Goal: Task Accomplishment & Management: Use online tool/utility

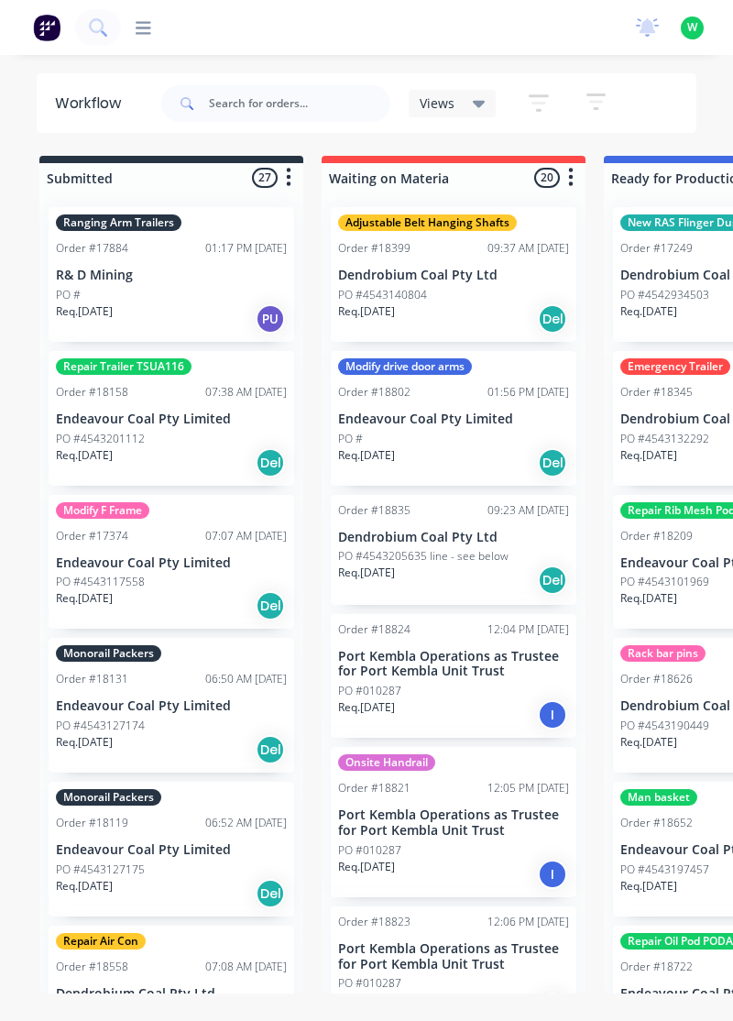
click at [150, 27] on icon at bounding box center [144, 27] width 16 height 13
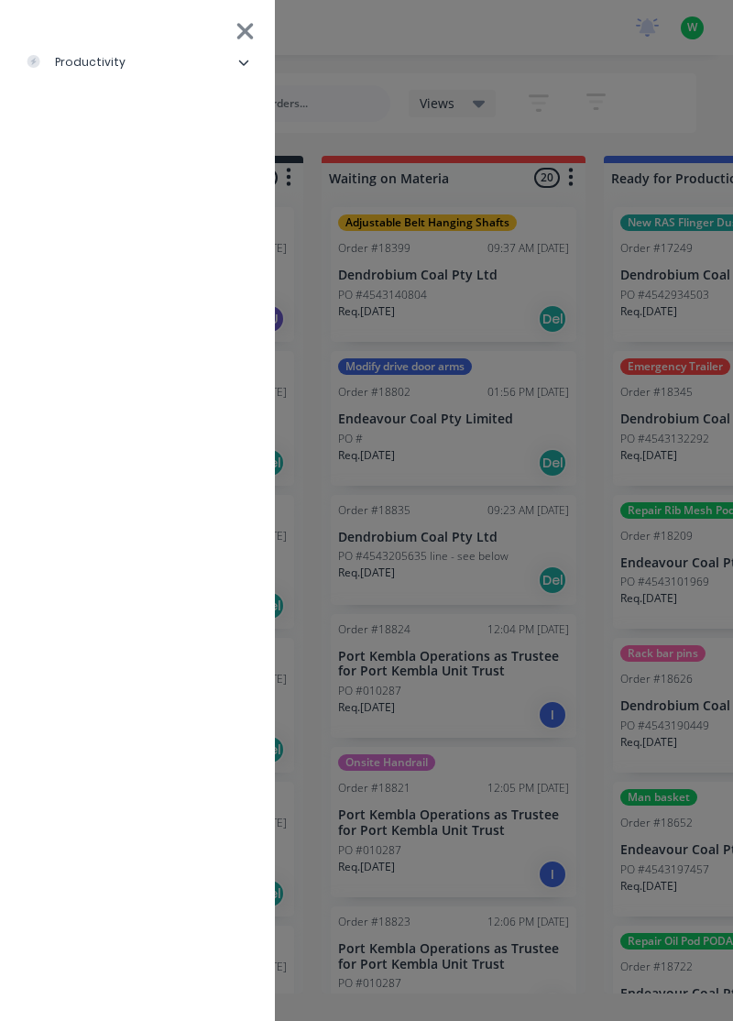
click at [165, 59] on li "productivity" at bounding box center [138, 62] width 246 height 46
click at [114, 247] on div "Timesheets" at bounding box center [89, 245] width 98 height 16
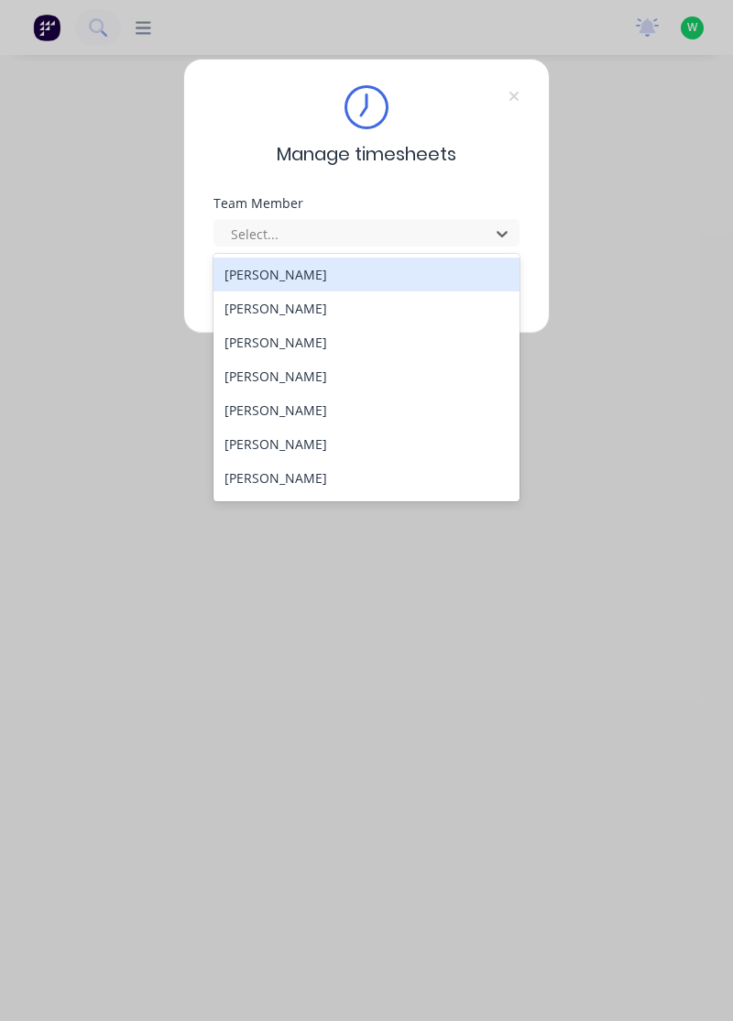
click at [305, 497] on div "[PERSON_NAME]" at bounding box center [366, 512] width 307 height 34
click at [271, 476] on div "[PERSON_NAME]" at bounding box center [366, 478] width 307 height 34
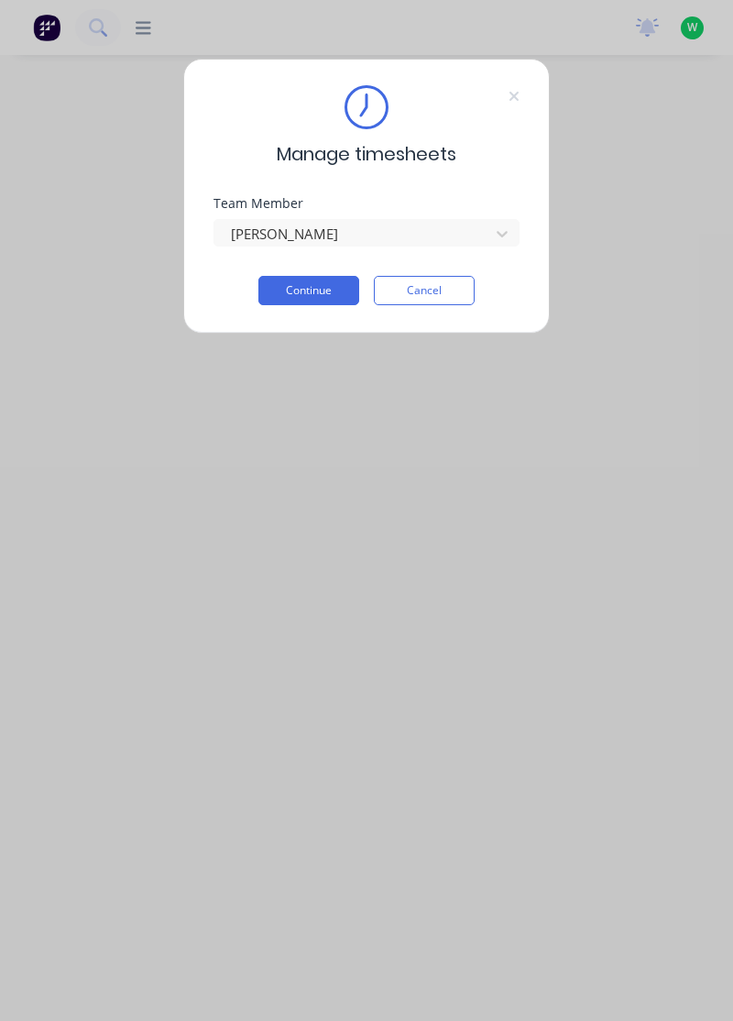
click at [311, 291] on button "Continue" at bounding box center [308, 290] width 101 height 29
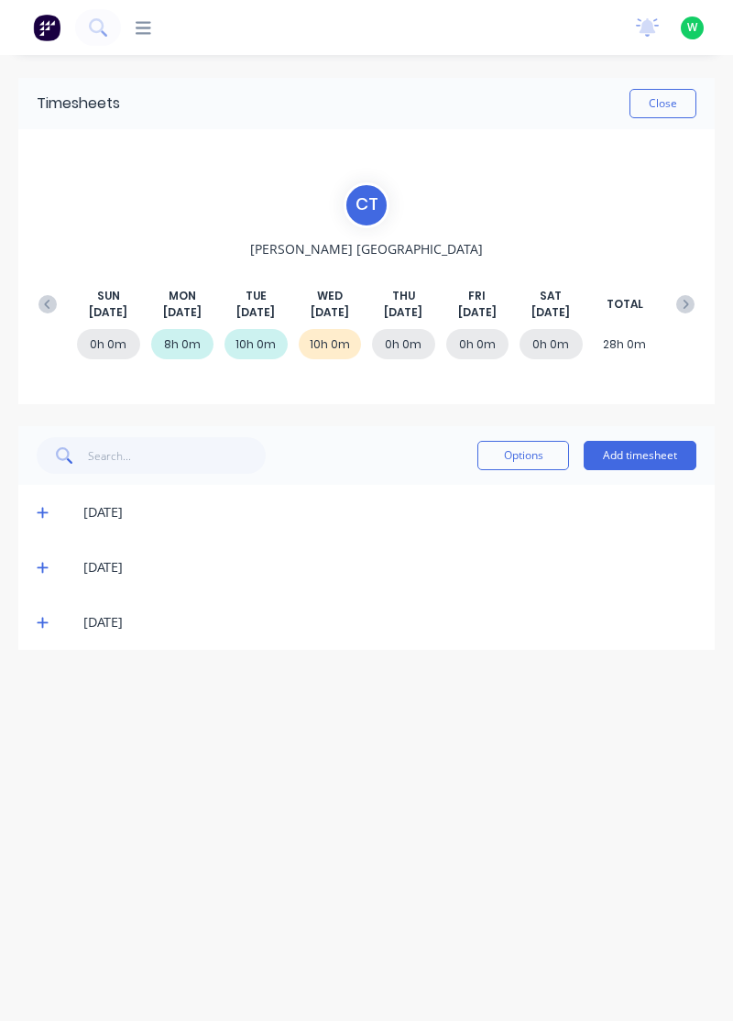
click at [639, 453] on button "Add timesheet" at bounding box center [640, 455] width 113 height 29
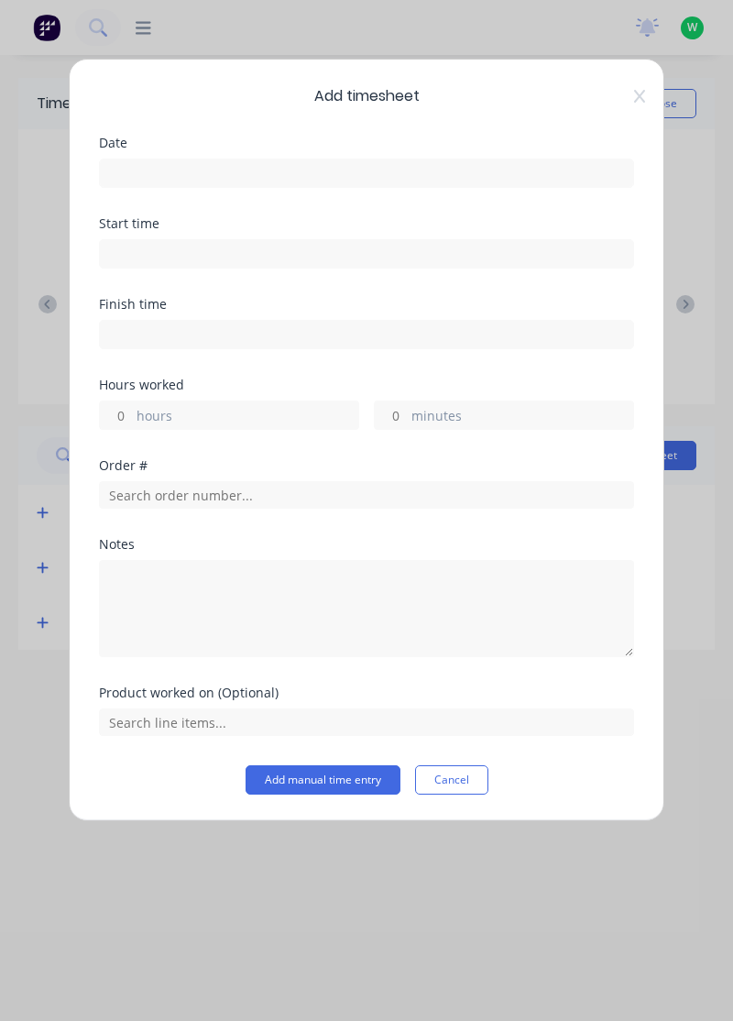
click at [187, 171] on input at bounding box center [366, 172] width 533 height 27
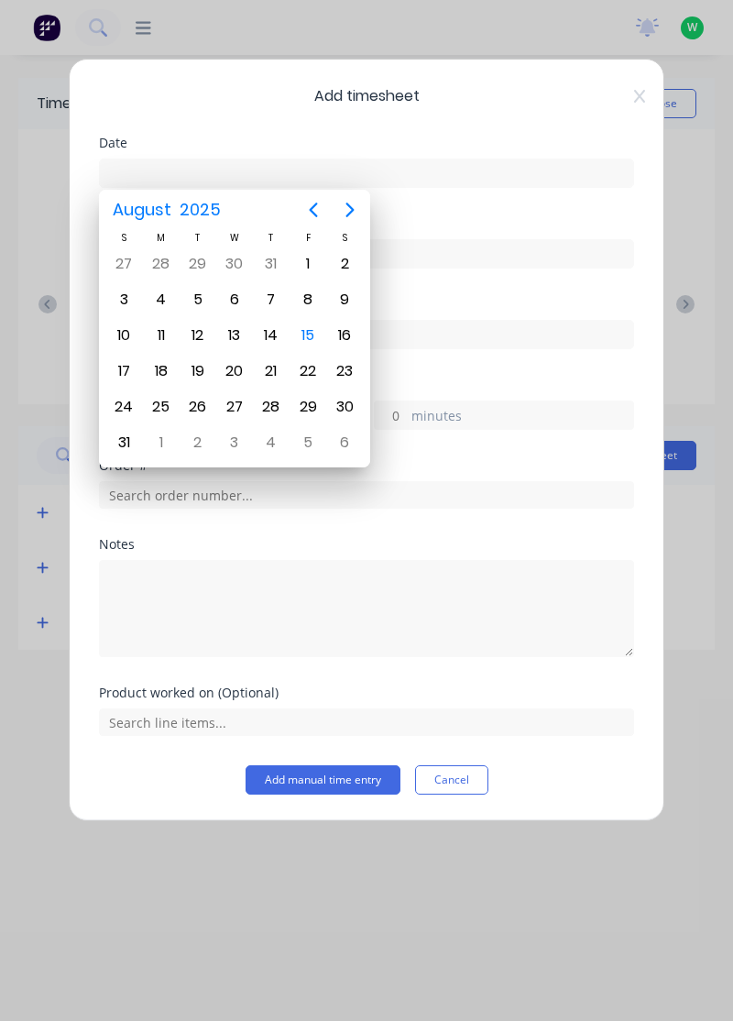
click at [310, 327] on div "15" at bounding box center [307, 335] width 27 height 27
type input "[DATE]"
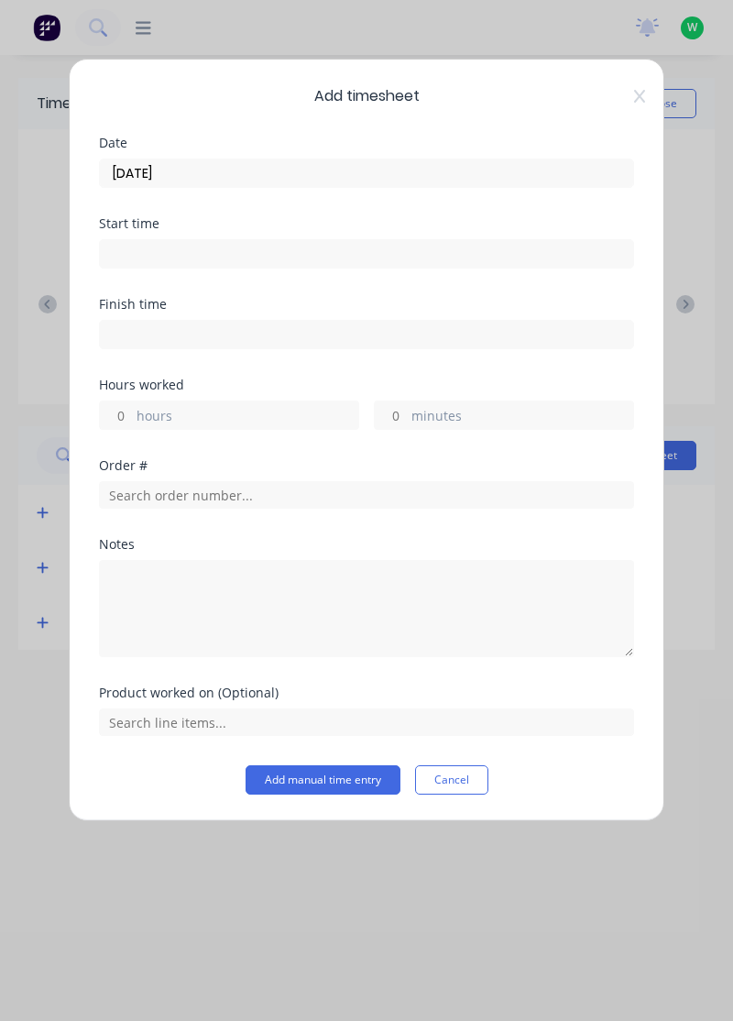
click at [122, 407] on input "hours" at bounding box center [116, 414] width 32 height 27
type input "3"
type input "4"
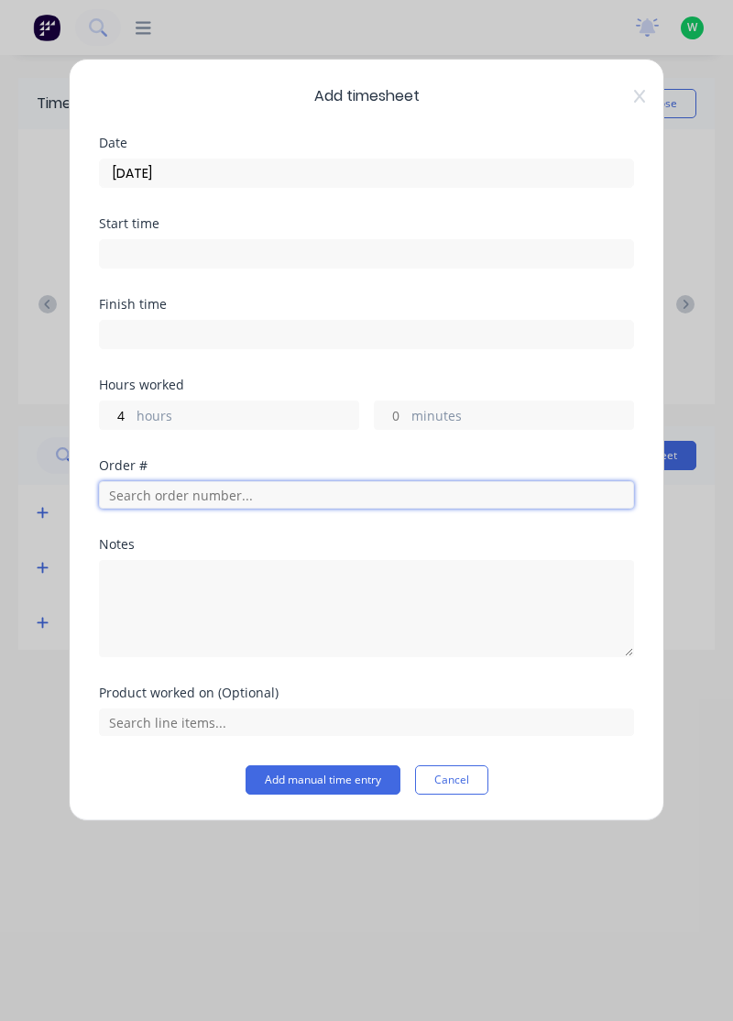
click at [163, 495] on input "text" at bounding box center [366, 494] width 535 height 27
type input "19029"
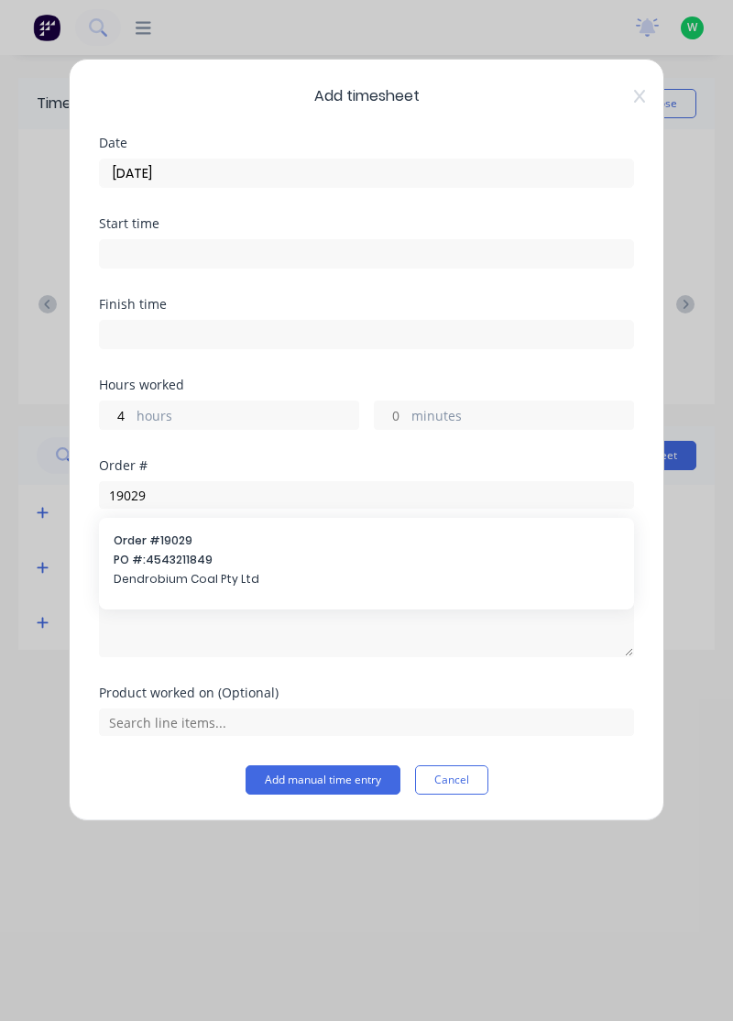
click at [147, 573] on span "Dendrobium Coal Pty Ltd" at bounding box center [367, 579] width 506 height 16
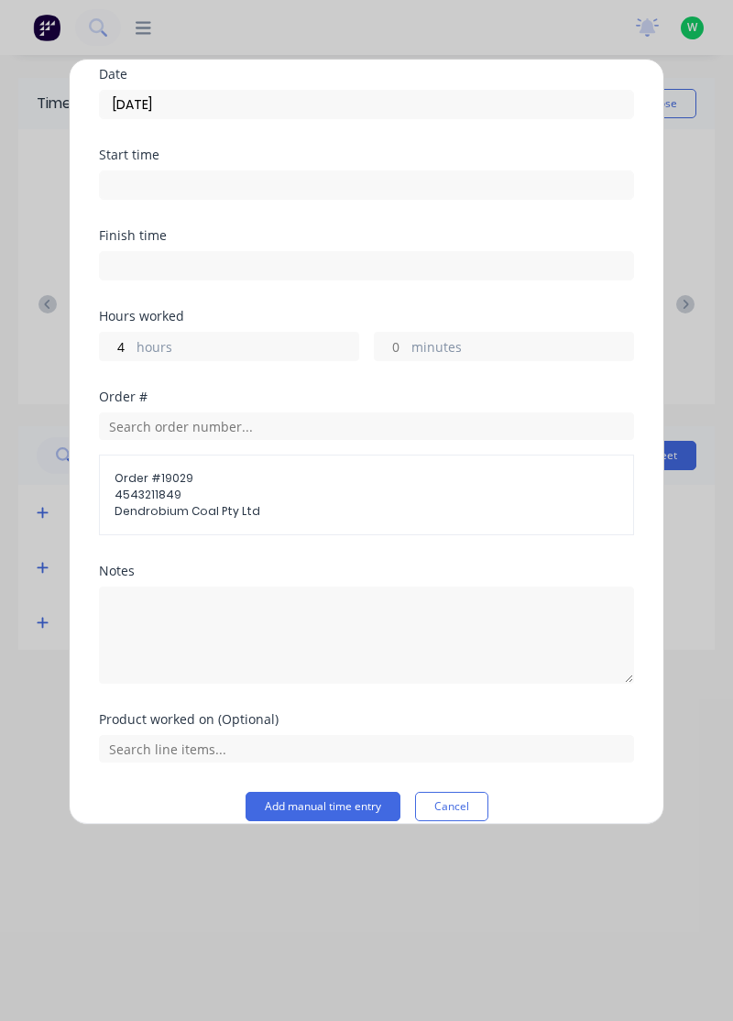
scroll to position [88, 0]
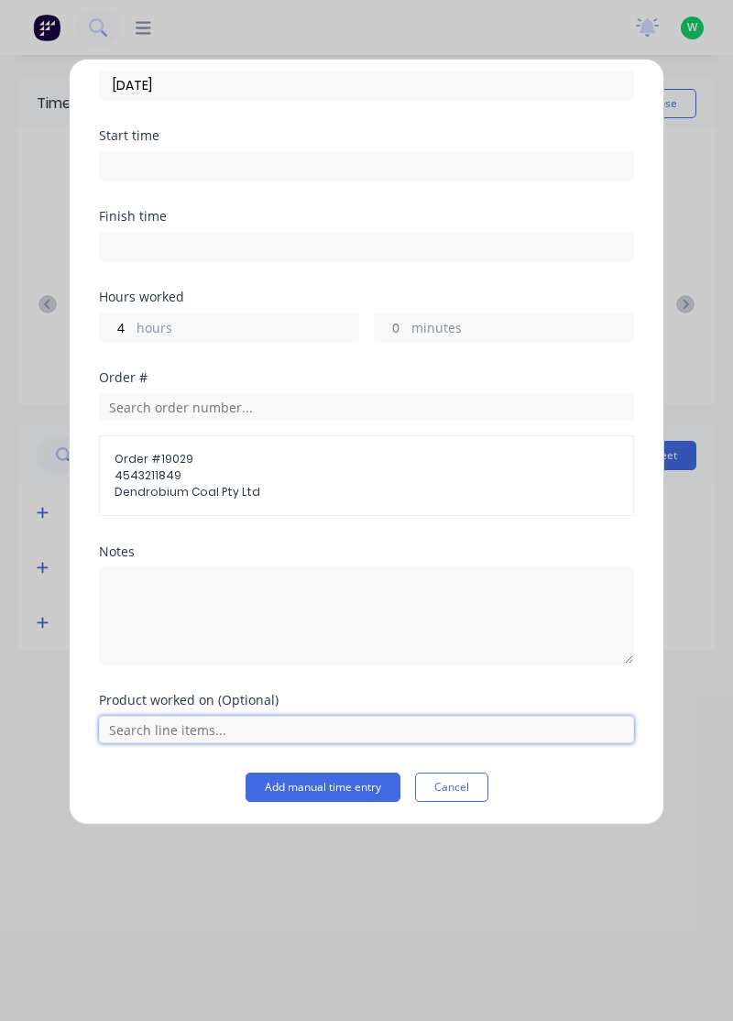
click at [174, 730] on input "text" at bounding box center [366, 728] width 535 height 27
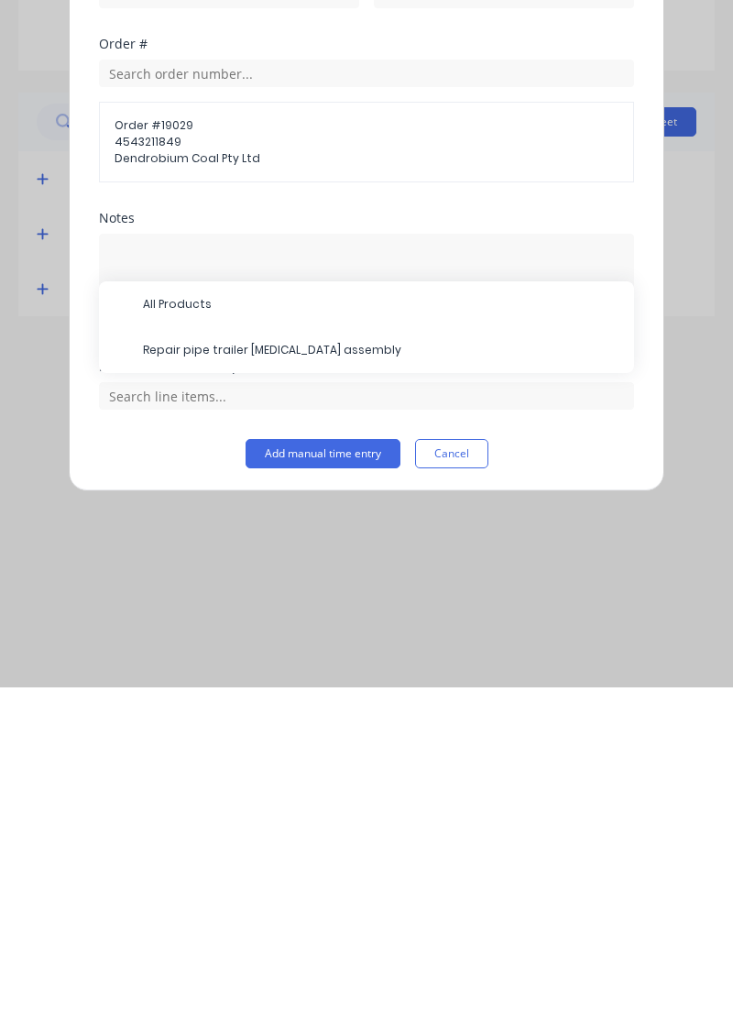
click at [265, 675] on span "Repair pipe trailer [MEDICAL_DATA] assembly" at bounding box center [381, 683] width 476 height 16
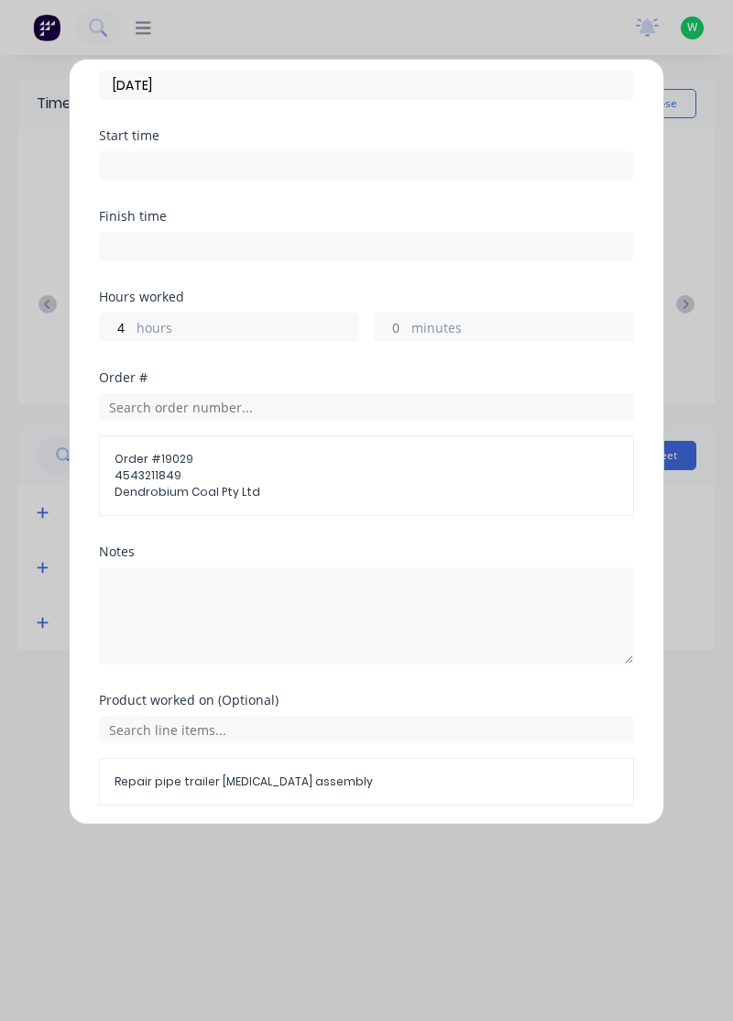
scroll to position [149, 0]
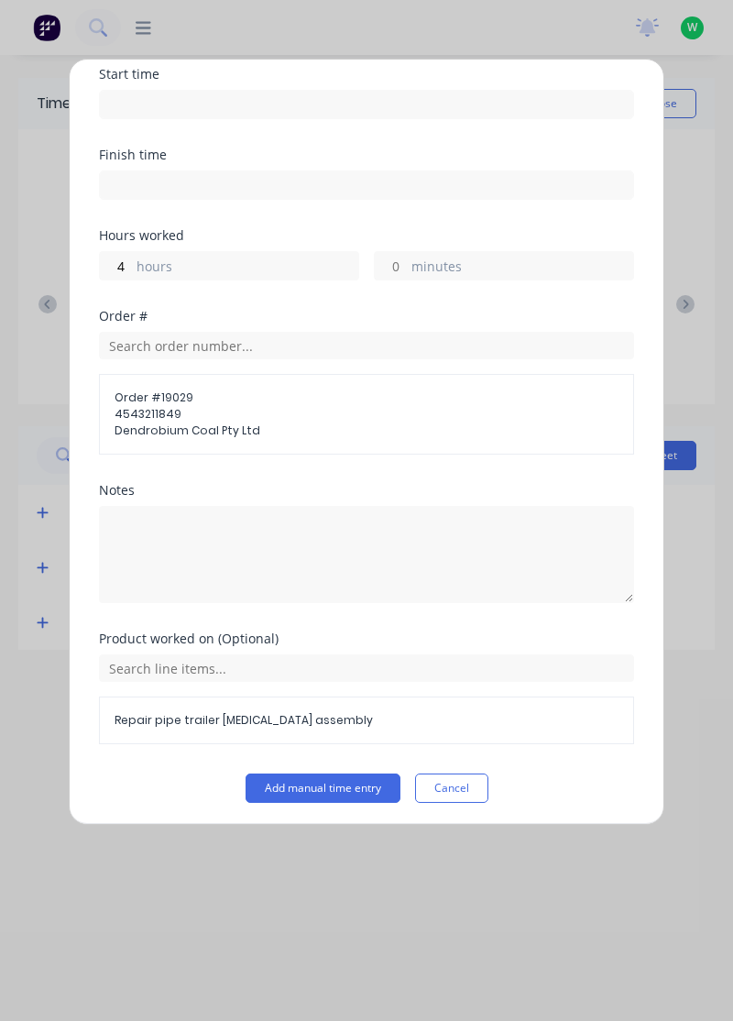
click at [298, 780] on button "Add manual time entry" at bounding box center [323, 787] width 155 height 29
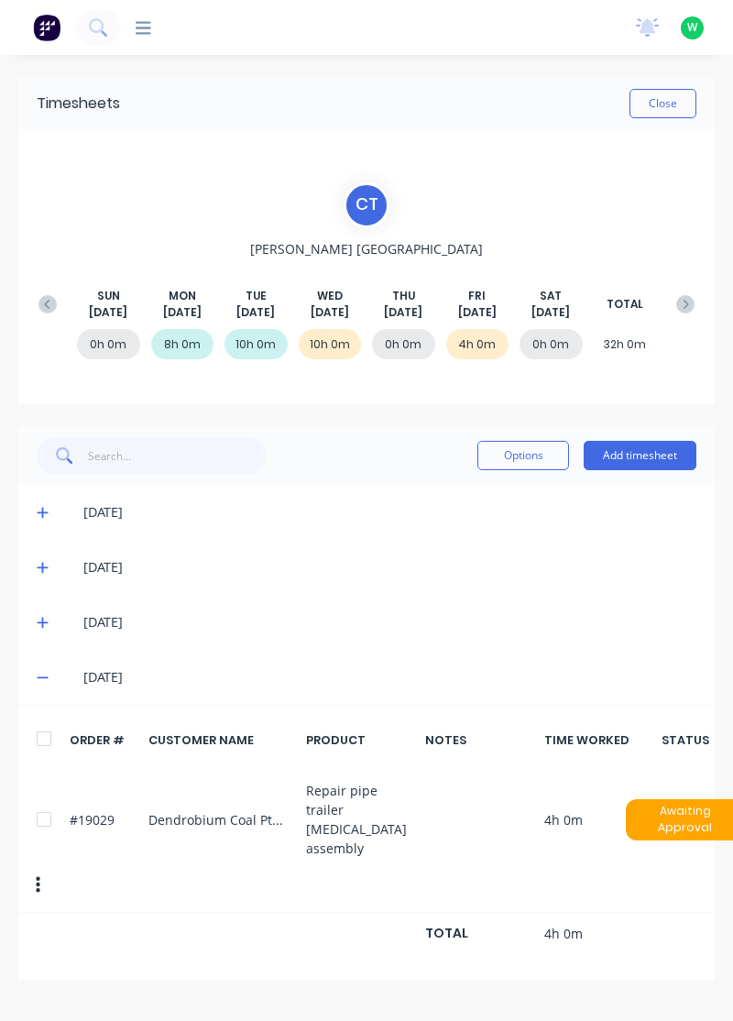
click at [666, 99] on button "Close" at bounding box center [662, 103] width 67 height 29
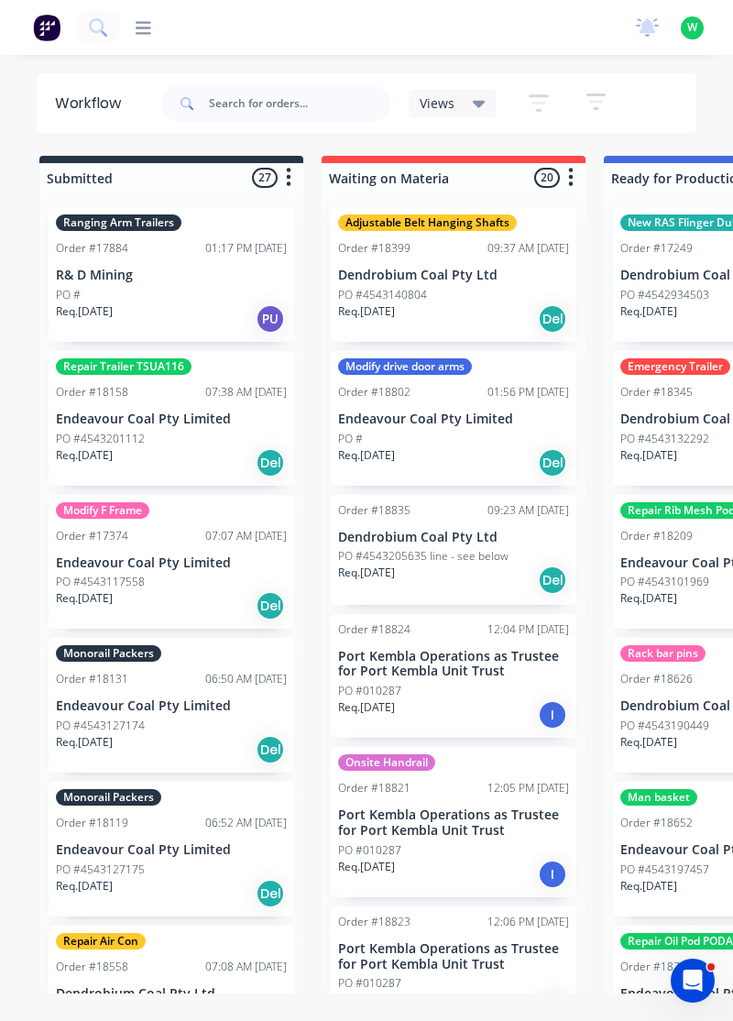
click at [136, 29] on icon at bounding box center [144, 27] width 16 height 17
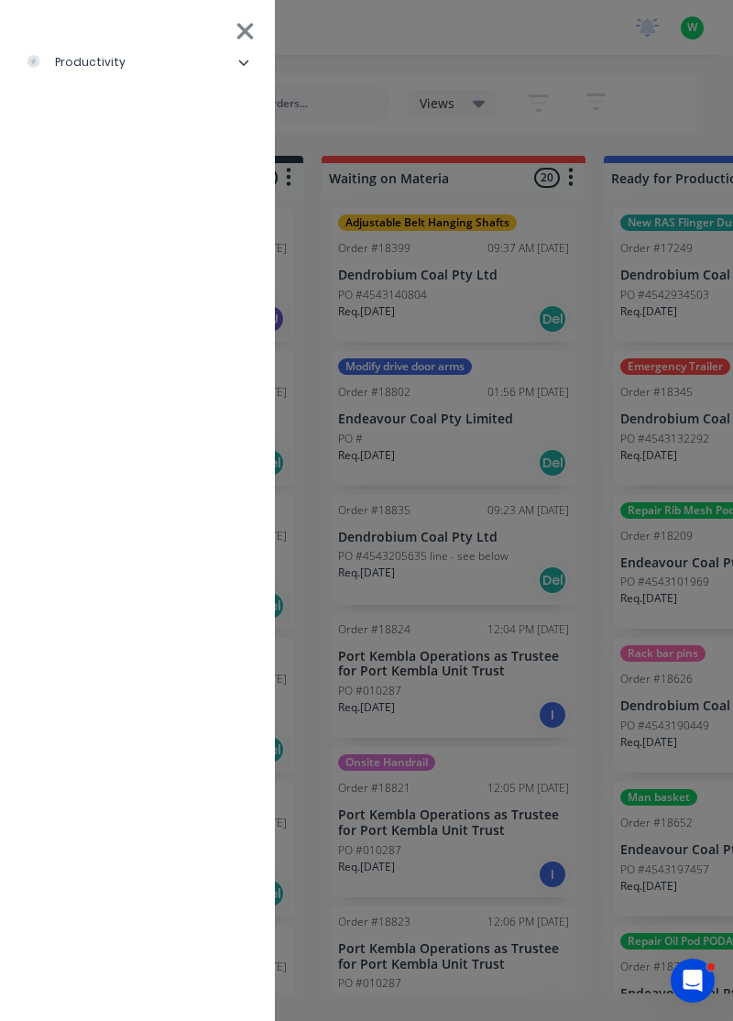
click at [101, 65] on div "productivity" at bounding box center [76, 62] width 100 height 16
click at [108, 114] on div "Workflow" at bounding box center [82, 108] width 84 height 16
click at [105, 244] on div "Timesheets" at bounding box center [89, 245] width 98 height 16
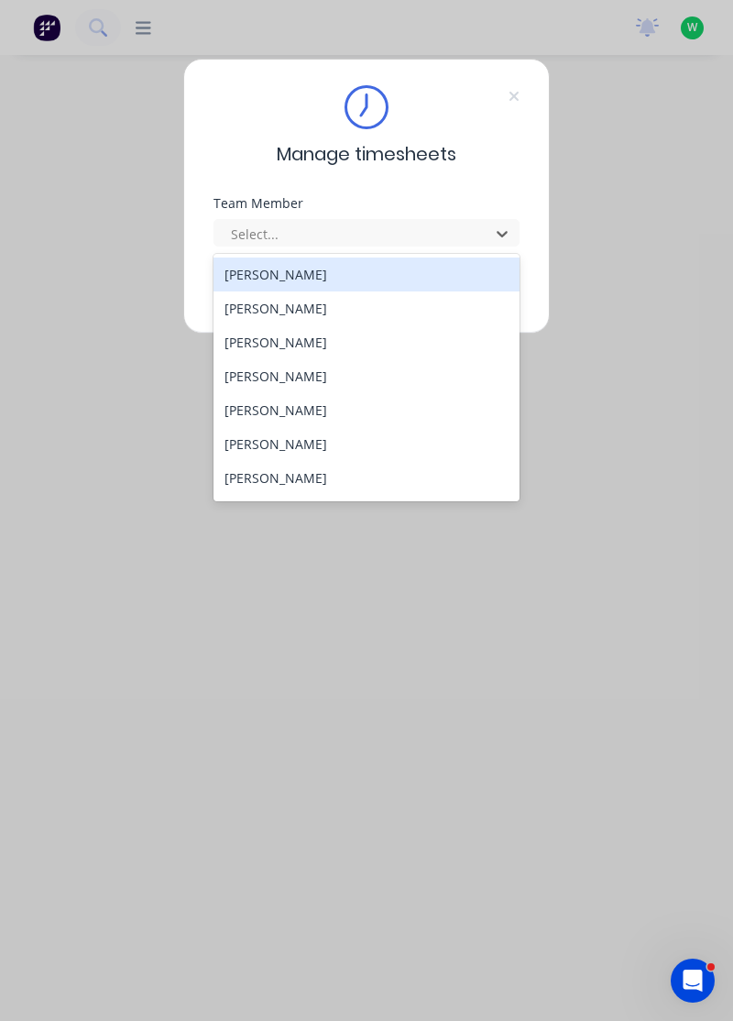
click at [297, 480] on div "[PERSON_NAME]" at bounding box center [366, 478] width 307 height 34
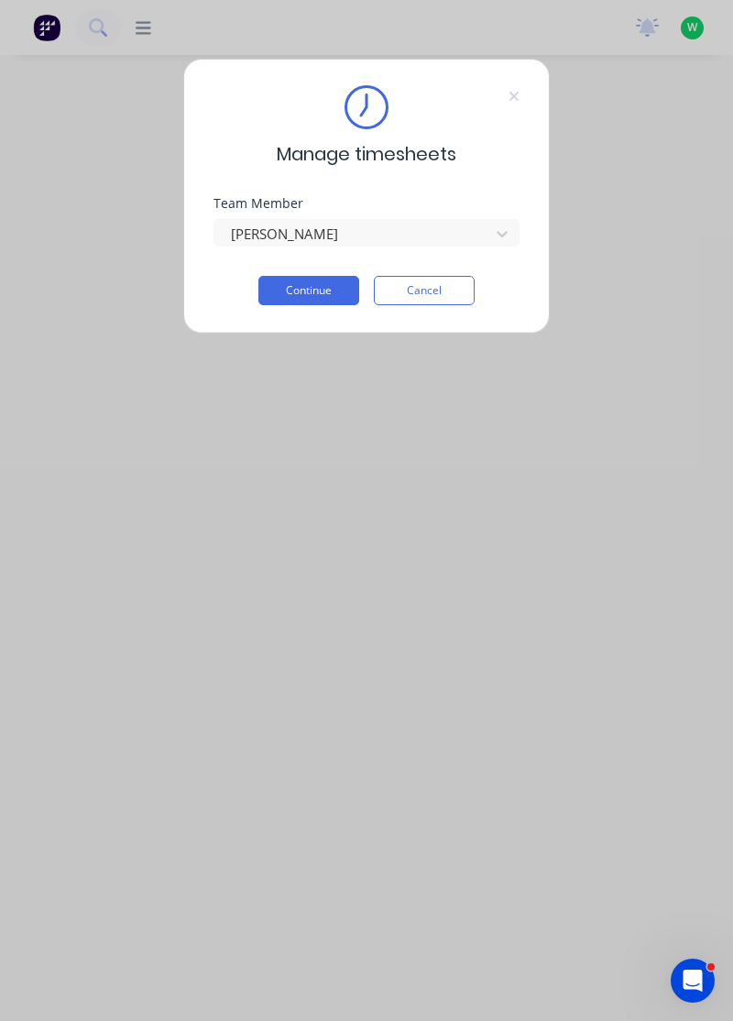
click at [315, 289] on button "Continue" at bounding box center [308, 290] width 101 height 29
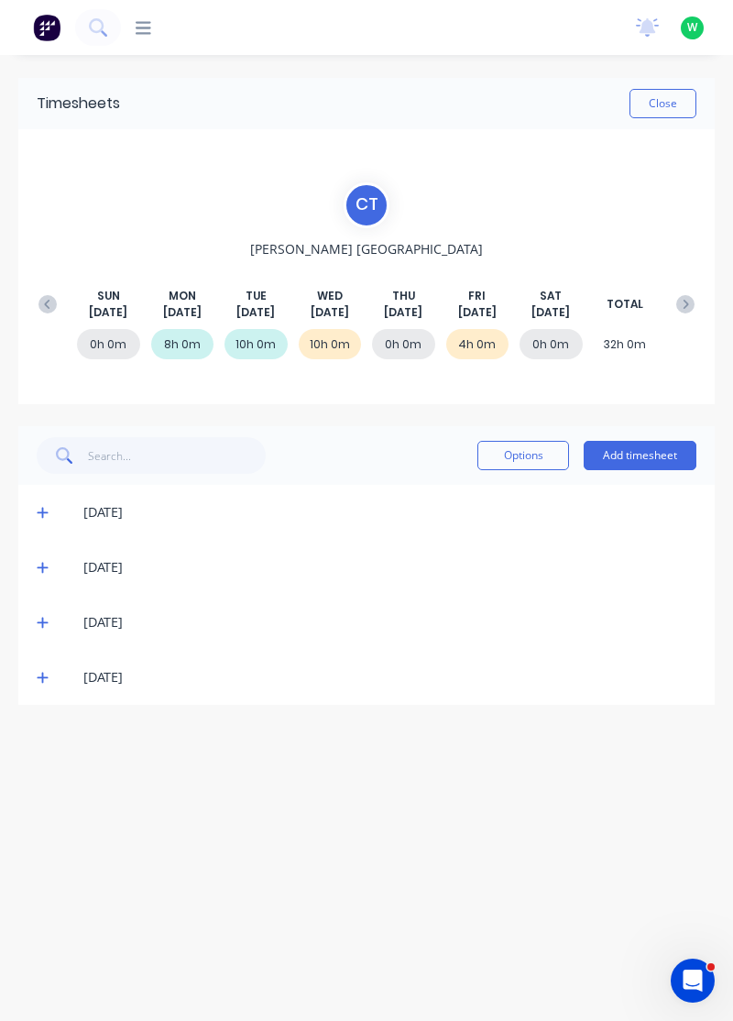
click at [643, 458] on button "Add timesheet" at bounding box center [640, 455] width 113 height 29
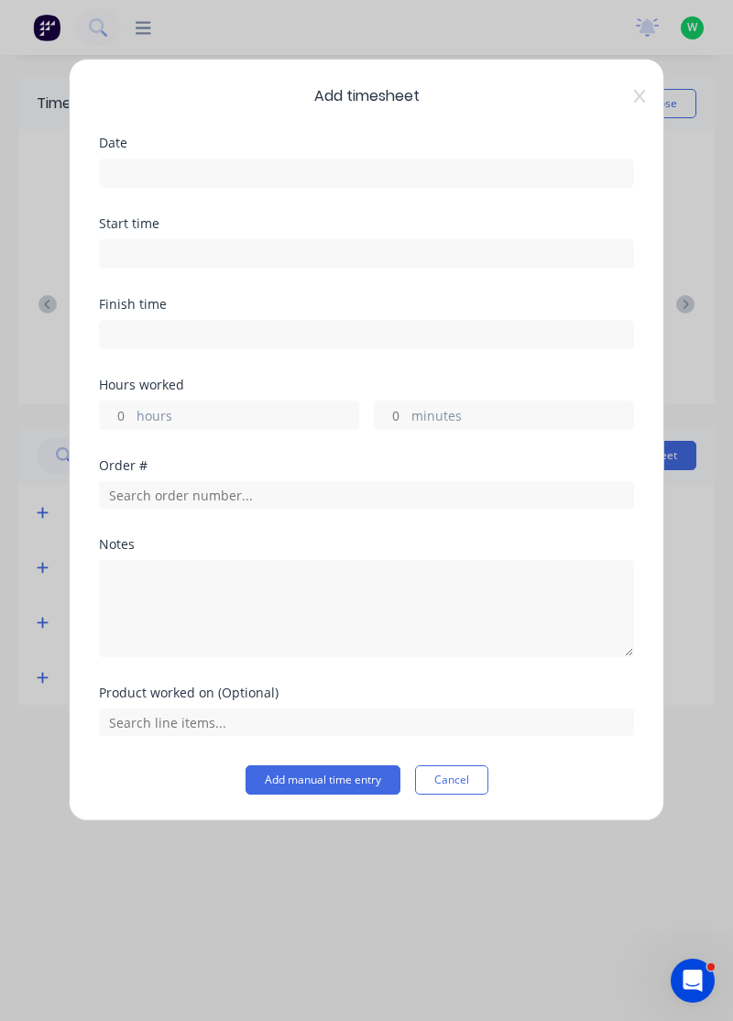
click at [273, 176] on input at bounding box center [366, 172] width 533 height 27
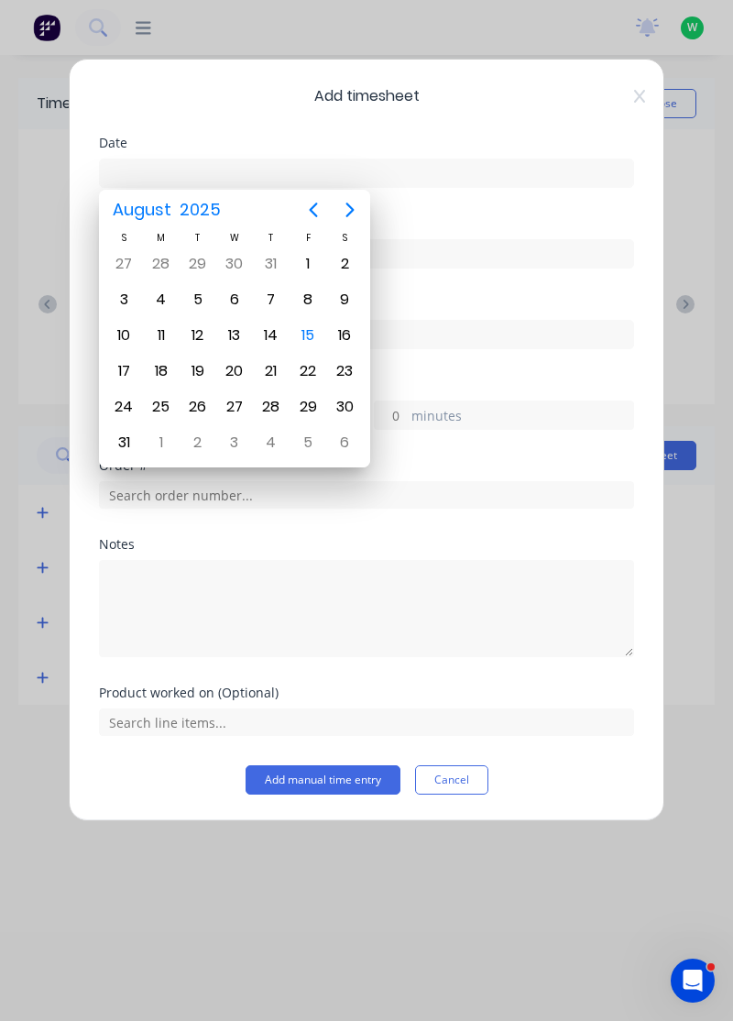
click at [297, 332] on div "15" at bounding box center [307, 335] width 27 height 27
type input "[DATE]"
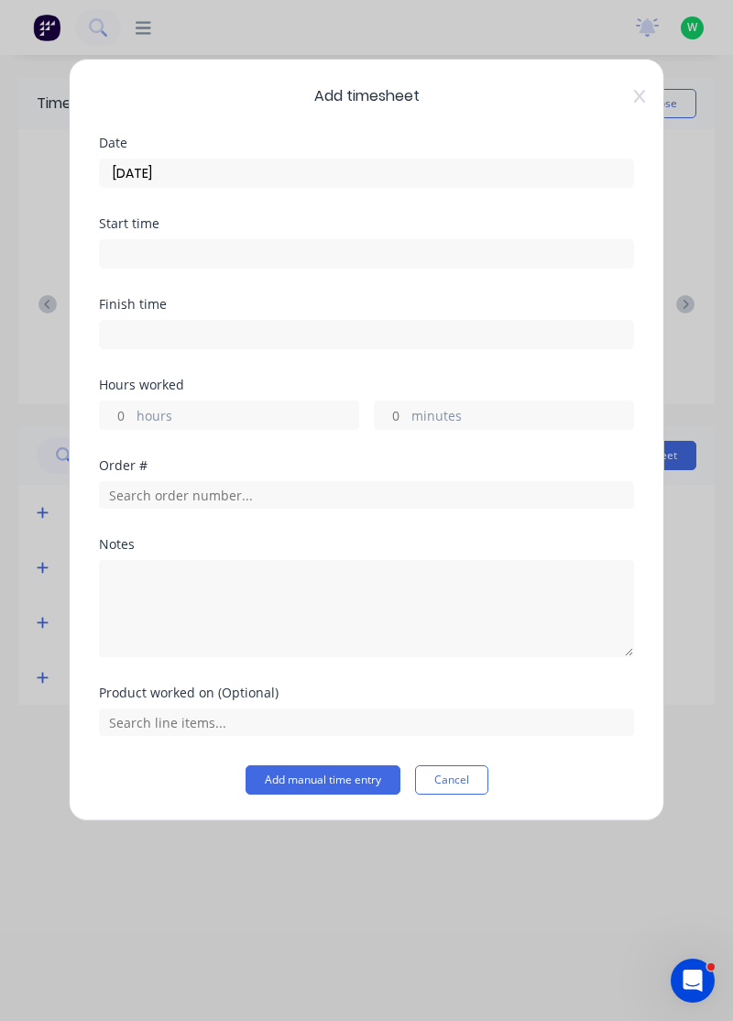
click at [116, 410] on input "hours" at bounding box center [116, 414] width 32 height 27
type input "1"
click at [393, 414] on input "minutes" at bounding box center [391, 414] width 32 height 27
type input "30"
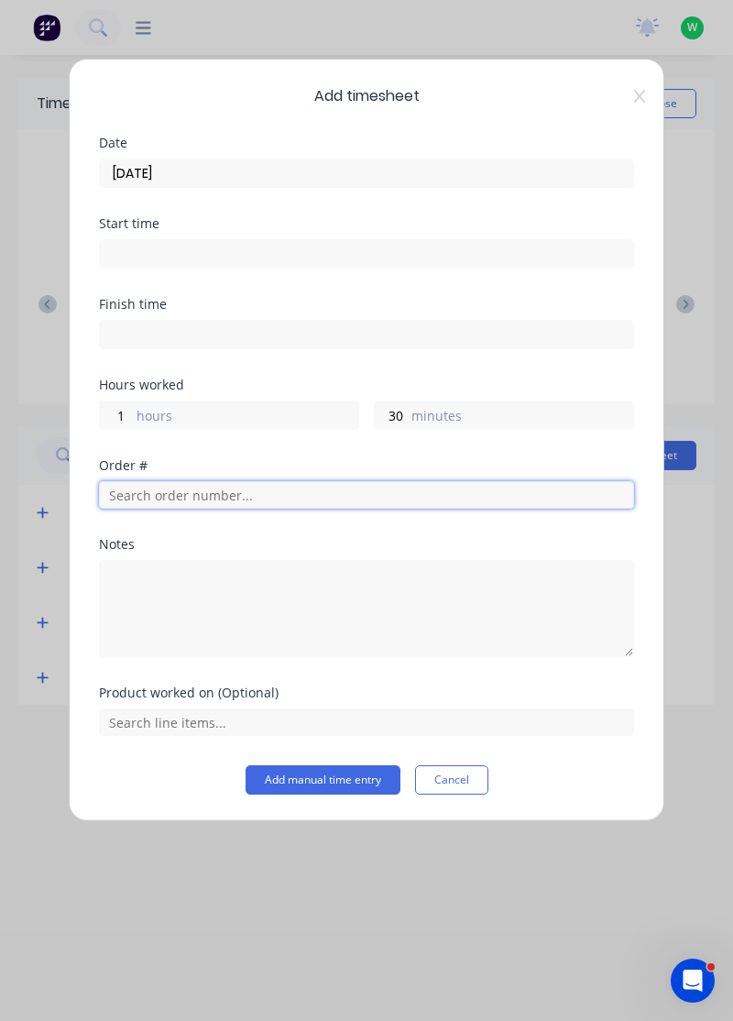
click at [161, 499] on input "text" at bounding box center [366, 494] width 535 height 27
click at [172, 494] on input "text" at bounding box center [366, 494] width 535 height 27
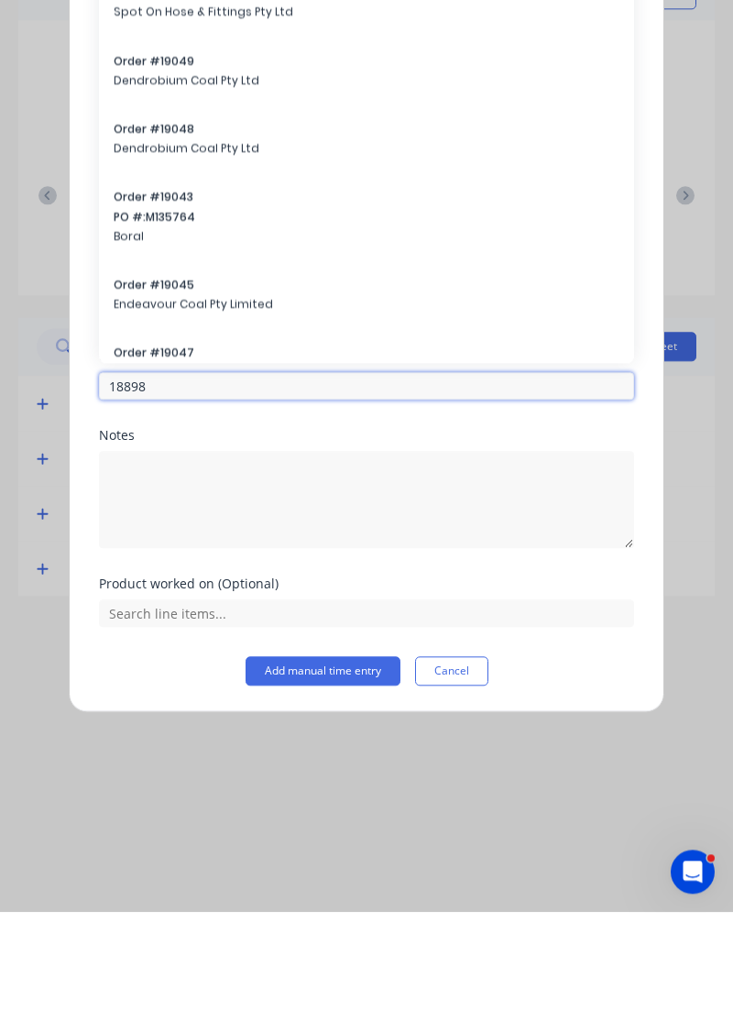
type input "18898"
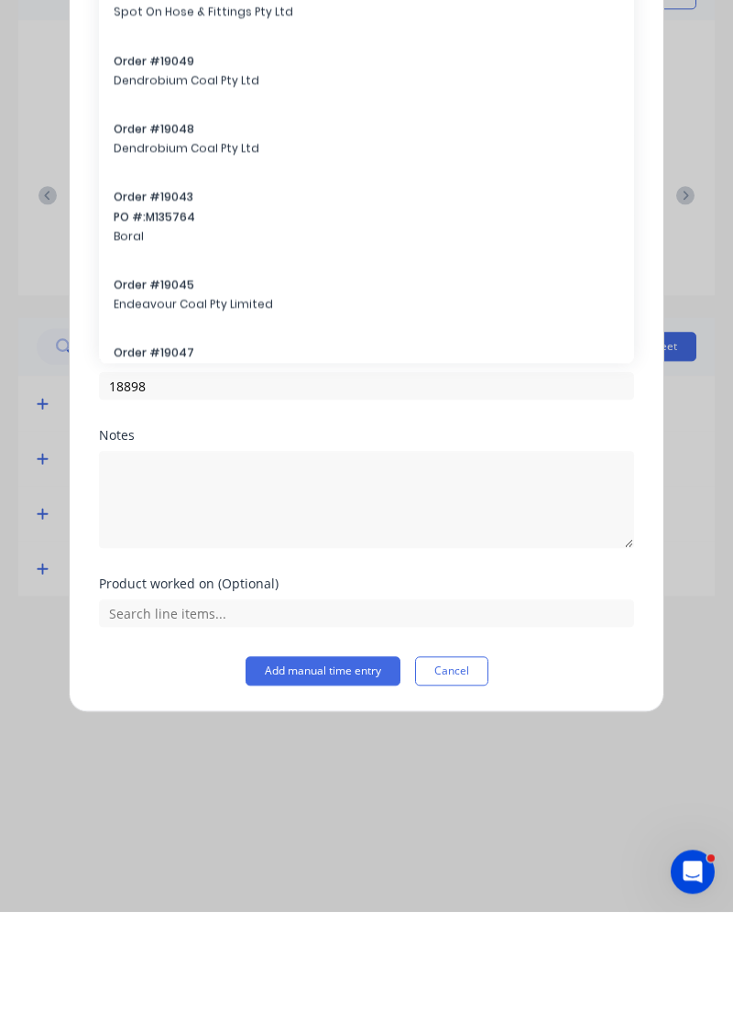
click at [166, 110] on span "PO #: 00018283" at bounding box center [367, 101] width 506 height 16
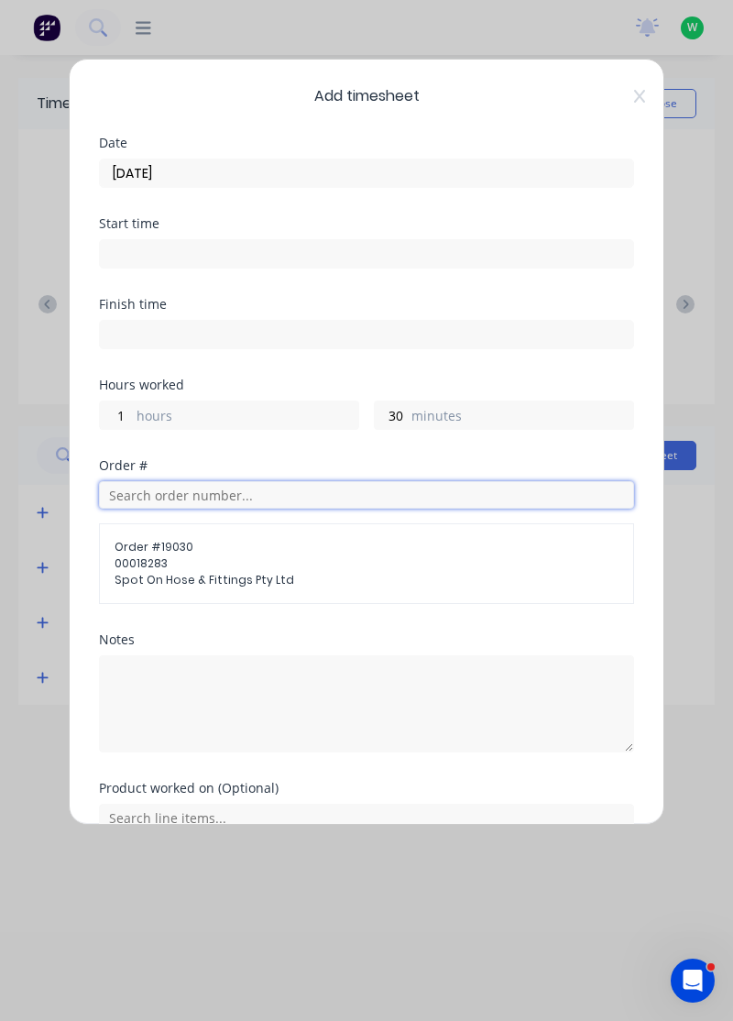
click at [166, 495] on input "text" at bounding box center [366, 494] width 535 height 27
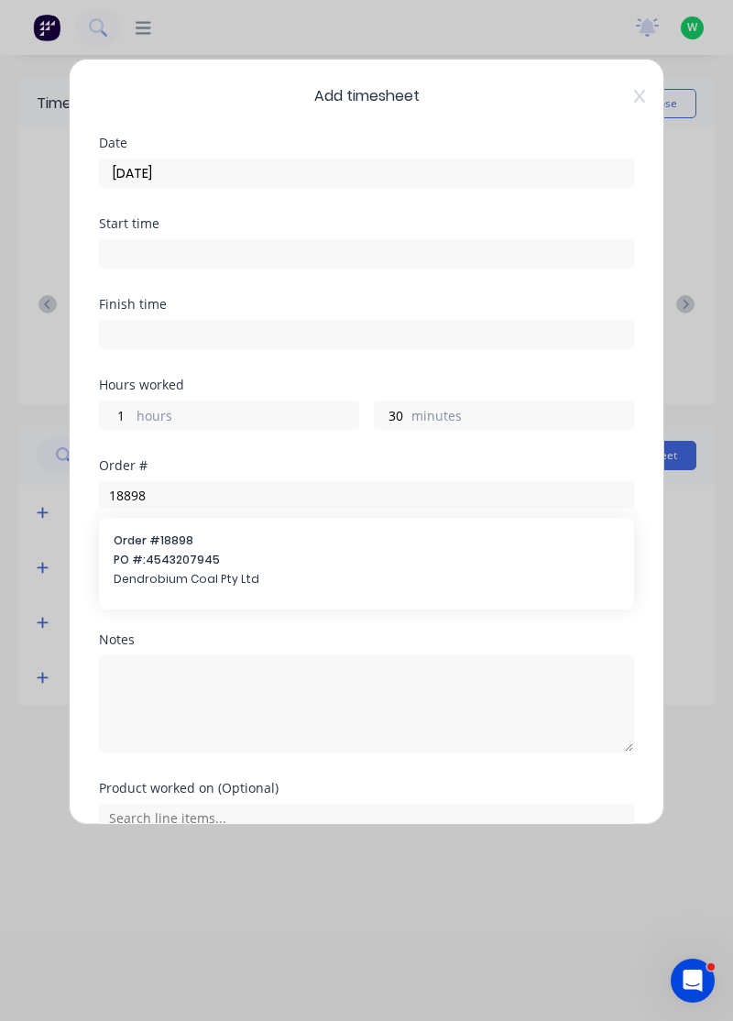
click at [158, 558] on span "00018283" at bounding box center [367, 563] width 504 height 16
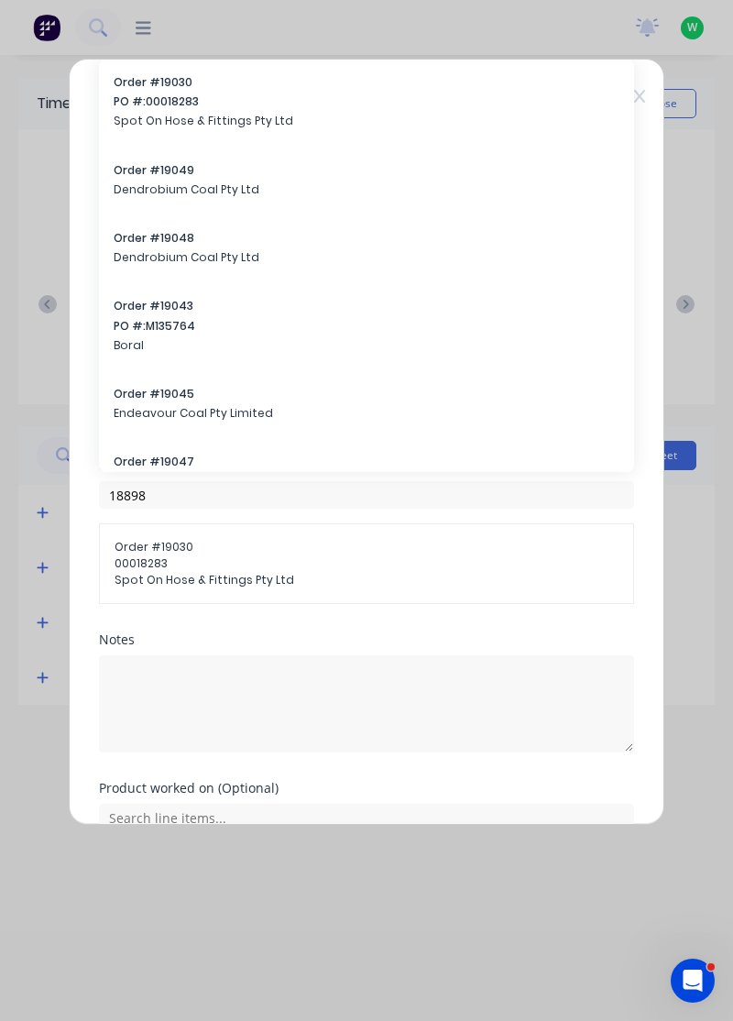
click at [155, 601] on div "Order # 18898 Order # 19030 00018283 Spot On Hose & Fittings Pty Ltd Order # 19…" at bounding box center [366, 546] width 535 height 174
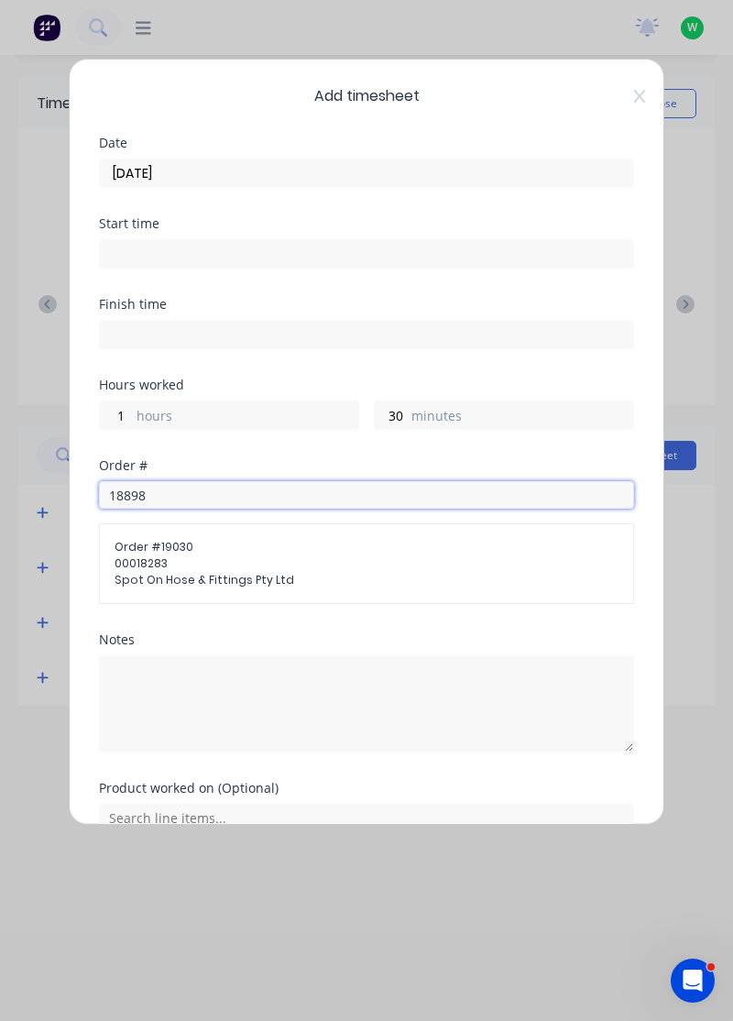
click at [171, 487] on input "18898" at bounding box center [366, 494] width 535 height 27
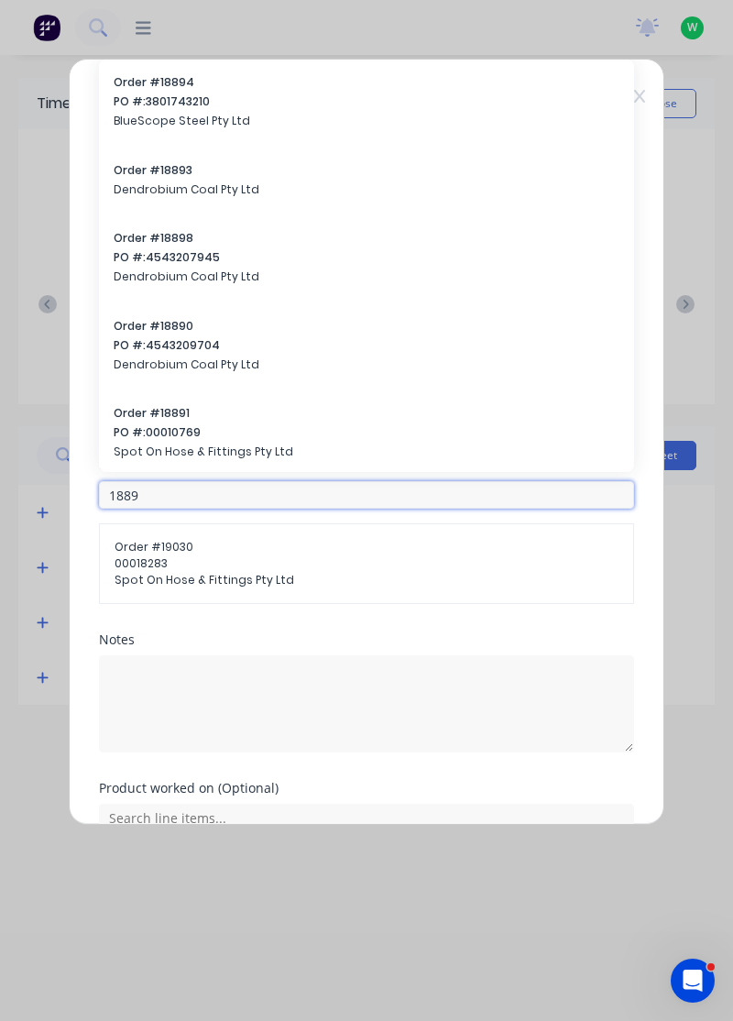
type input "18898"
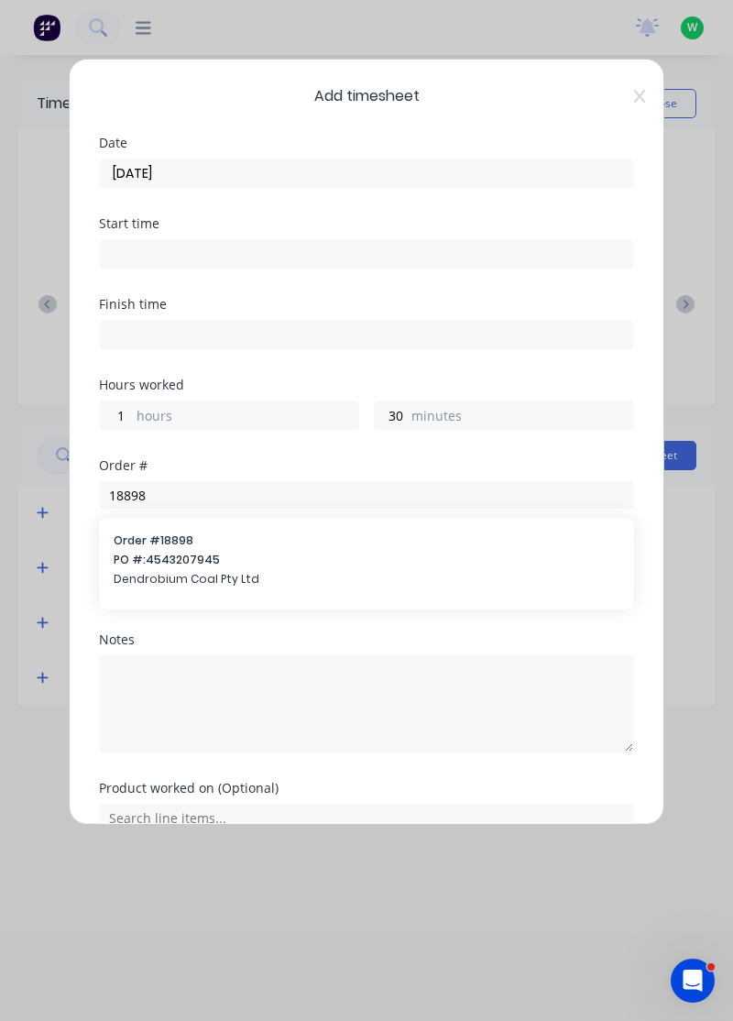
click at [164, 561] on span "PO #: 4543207945" at bounding box center [367, 559] width 506 height 16
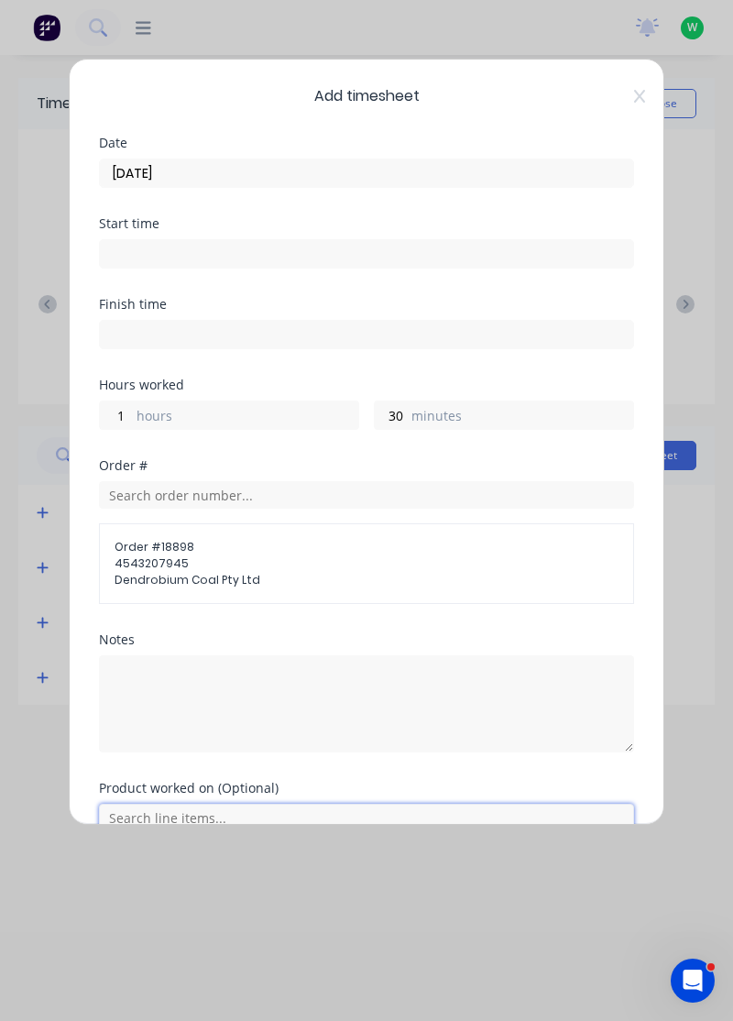
click at [165, 813] on input "text" at bounding box center [366, 816] width 535 height 27
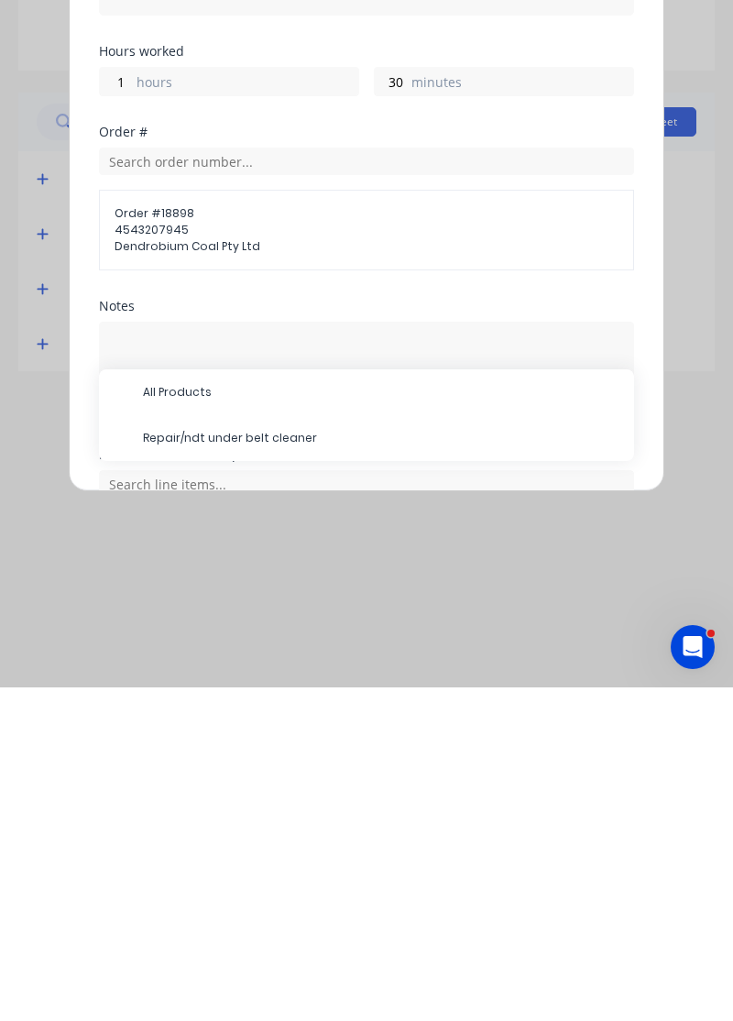
click at [237, 771] on span "Repair/ndt under belt cleaner" at bounding box center [381, 771] width 476 height 16
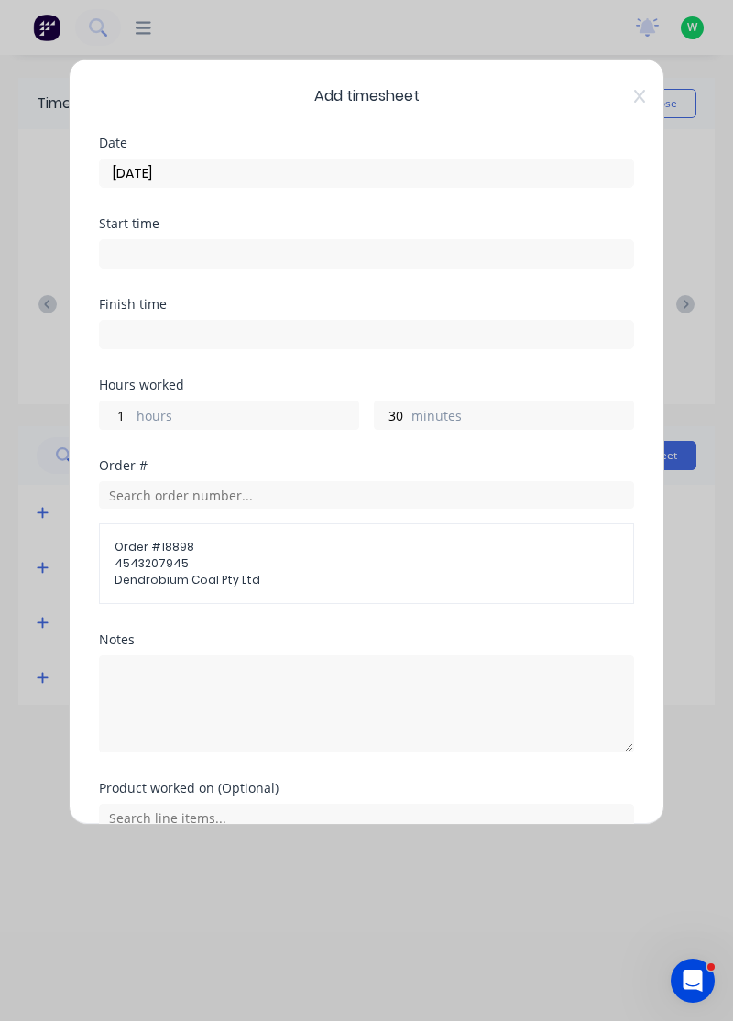
scroll to position [84, 0]
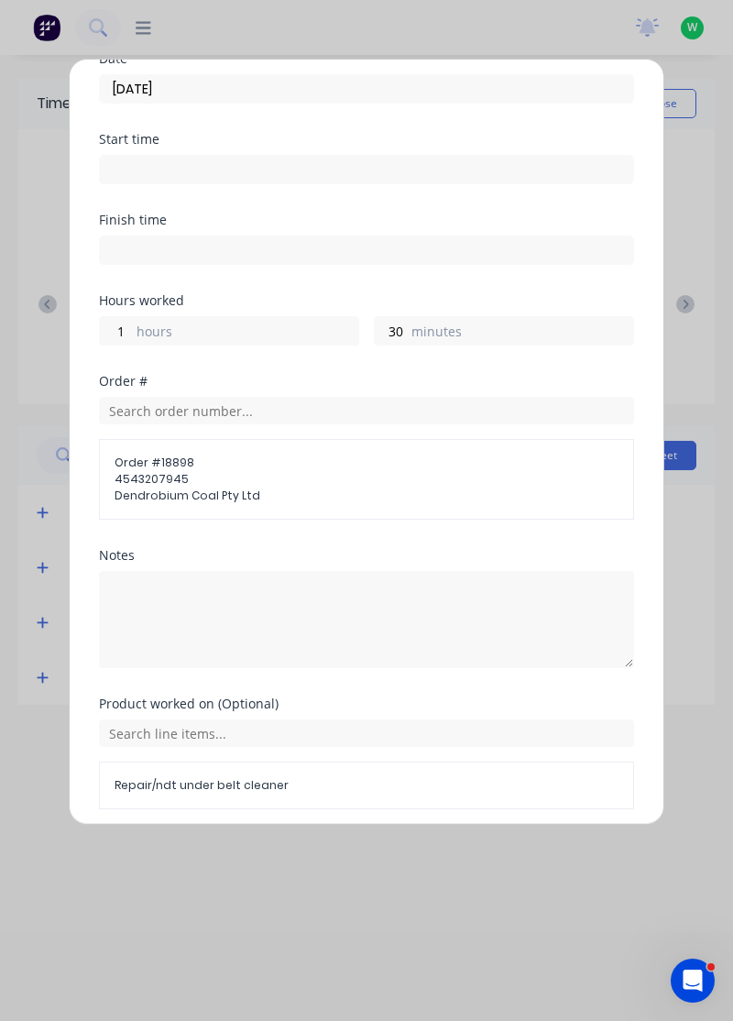
click at [352, 852] on button "Add manual time entry" at bounding box center [323, 852] width 155 height 29
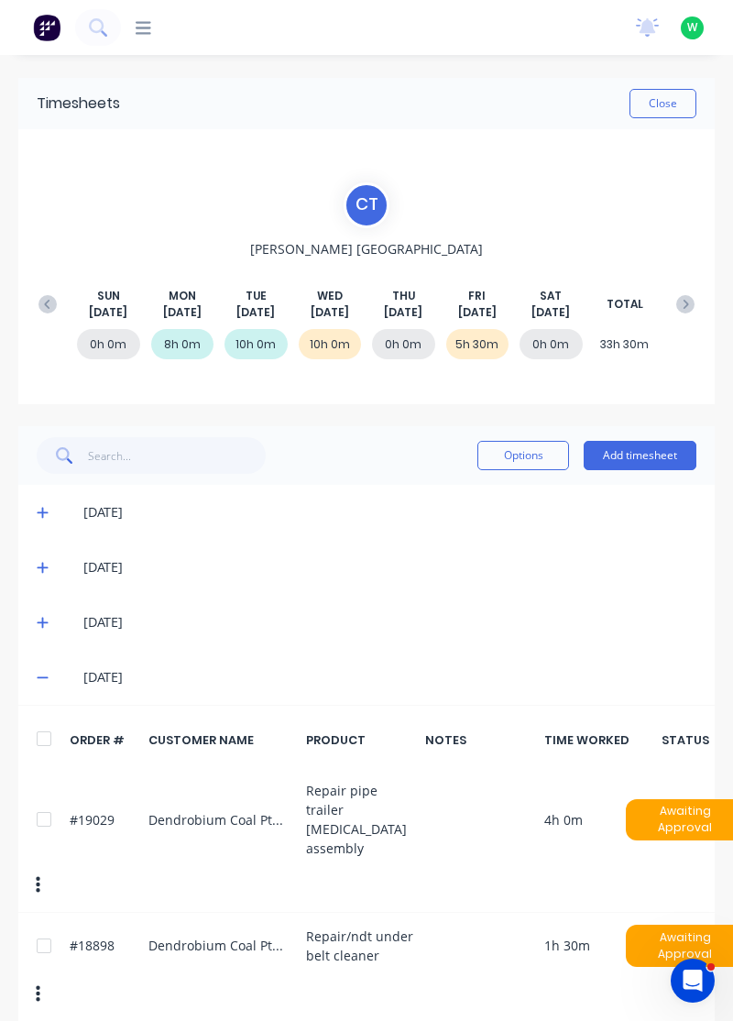
click at [626, 449] on button "Add timesheet" at bounding box center [640, 455] width 113 height 29
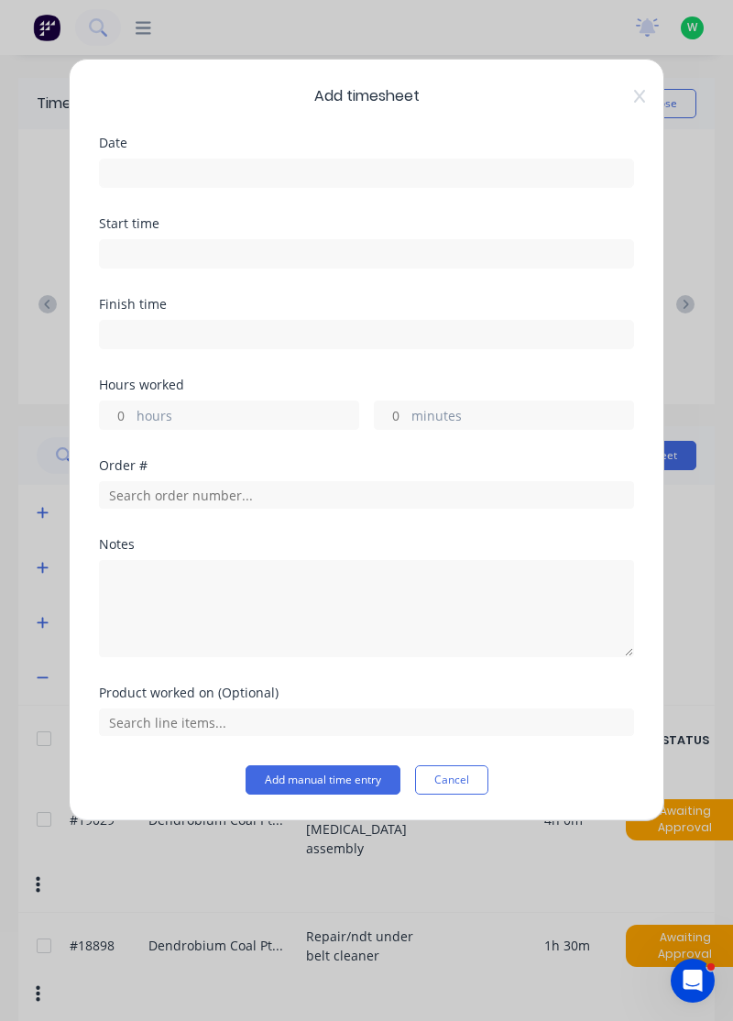
click at [169, 169] on input at bounding box center [366, 172] width 533 height 27
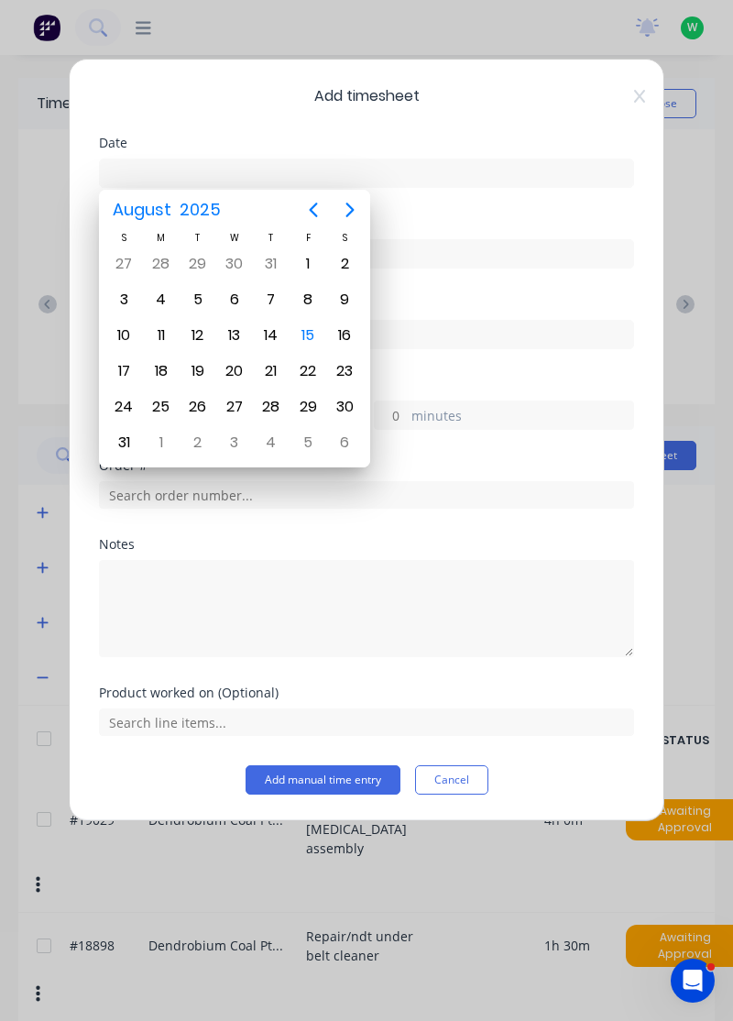
click at [311, 333] on div "15" at bounding box center [307, 335] width 27 height 27
type input "[DATE]"
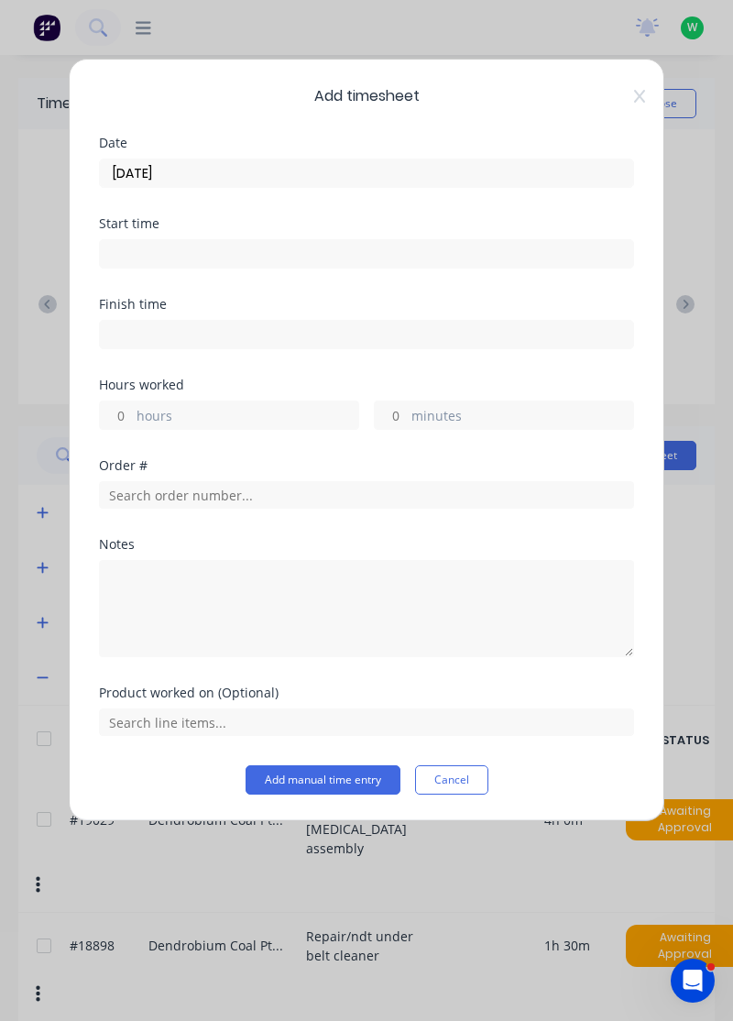
click at [115, 417] on input "hours" at bounding box center [116, 414] width 32 height 27
type input "2"
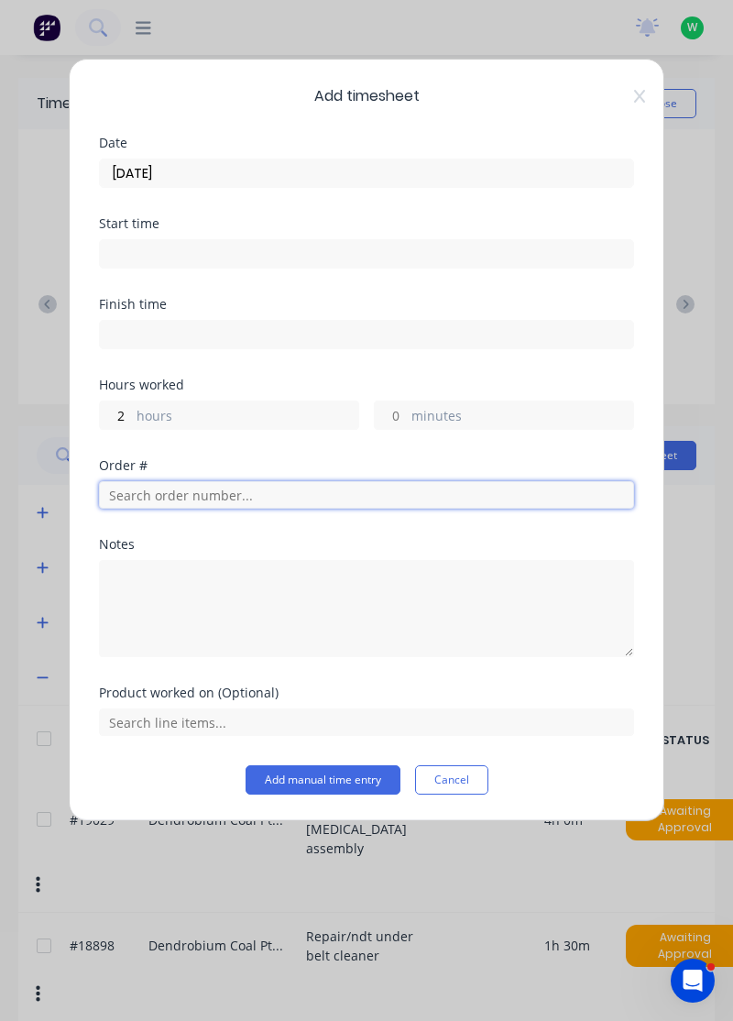
click at [218, 491] on input "text" at bounding box center [366, 494] width 535 height 27
type input "17483"
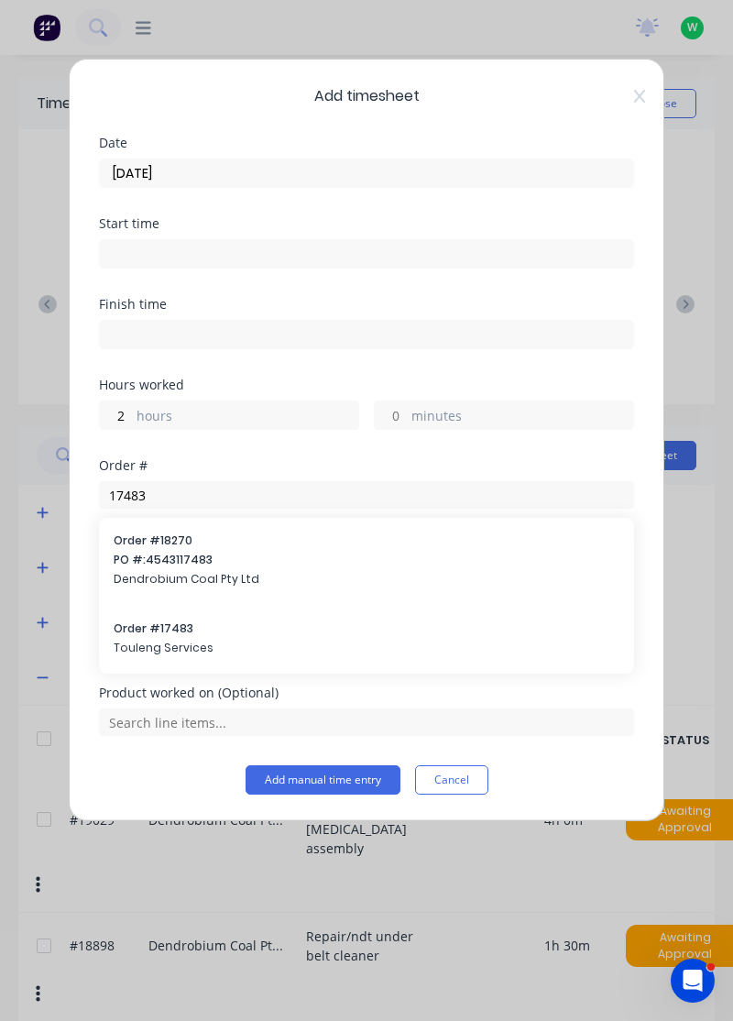
click at [152, 639] on span "Touleng Services" at bounding box center [367, 647] width 506 height 16
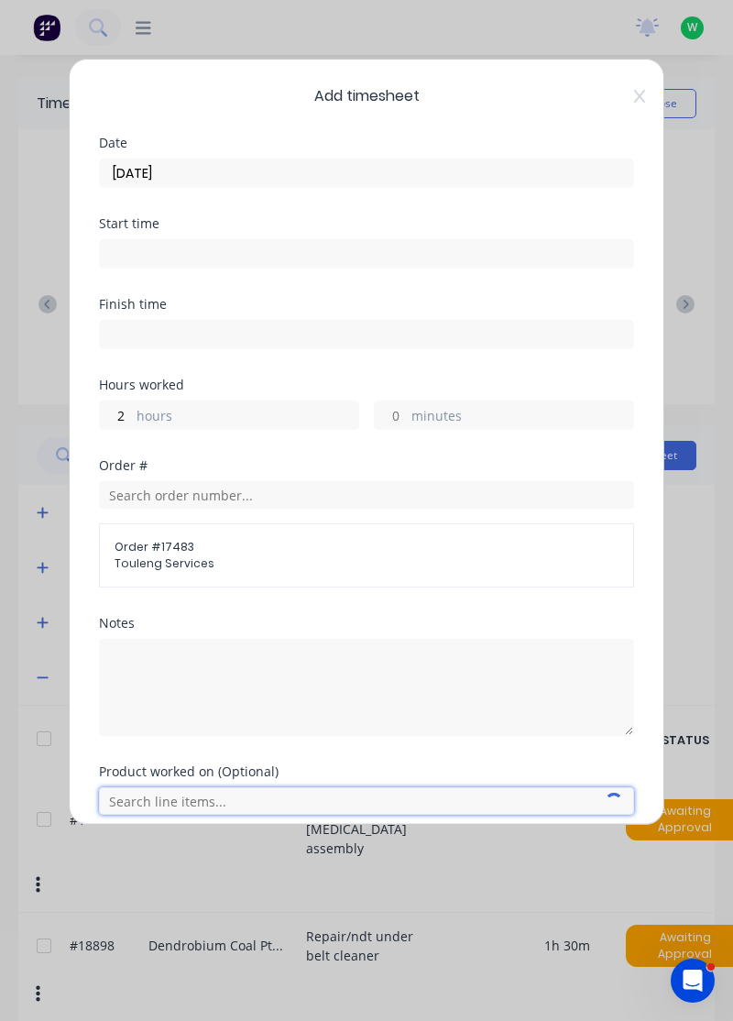
click at [180, 802] on input "text" at bounding box center [366, 800] width 535 height 27
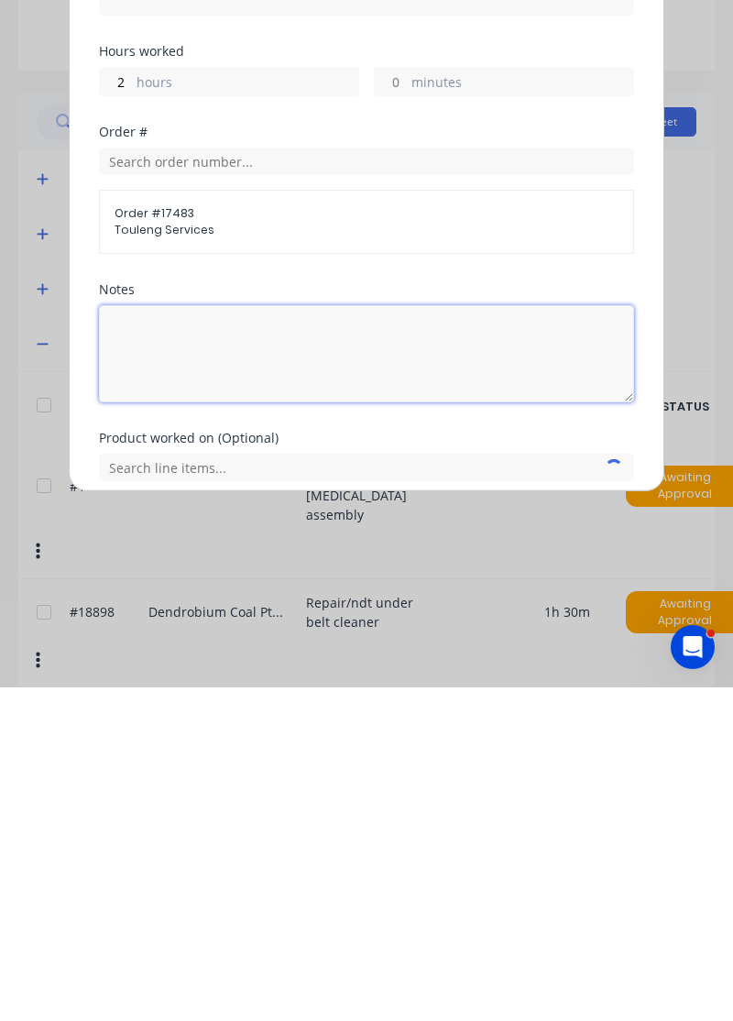
click at [246, 667] on textarea at bounding box center [366, 687] width 535 height 97
type textarea "Assist employees Clean fitters bench"
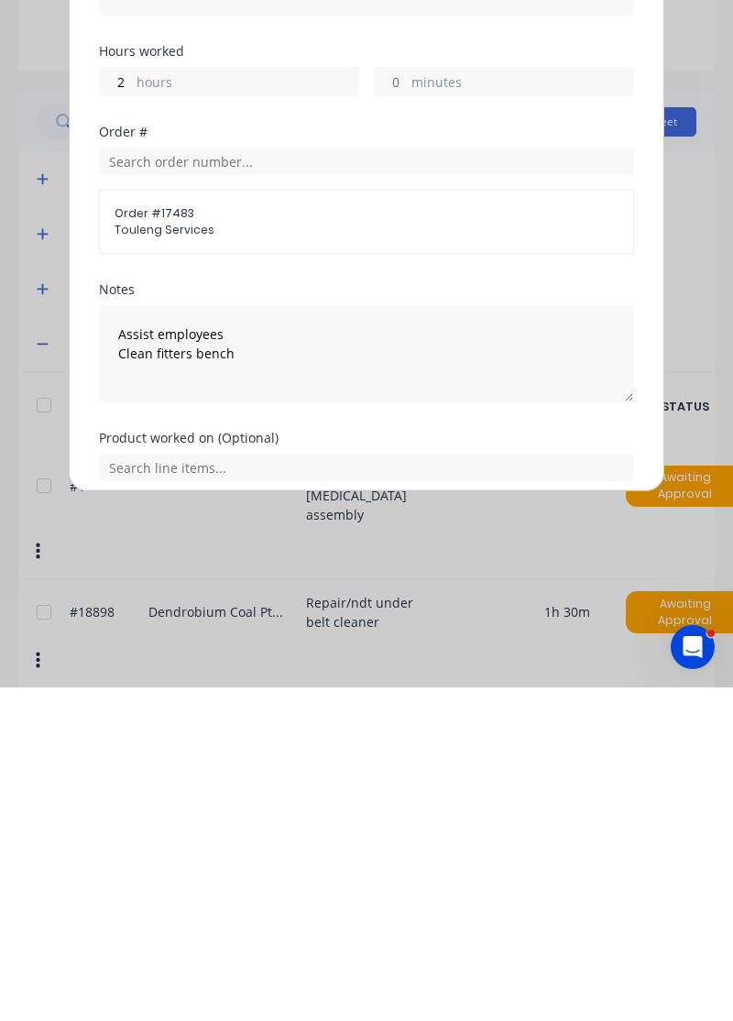
click at [327, 854] on button "Add manual time entry" at bounding box center [323, 858] width 155 height 29
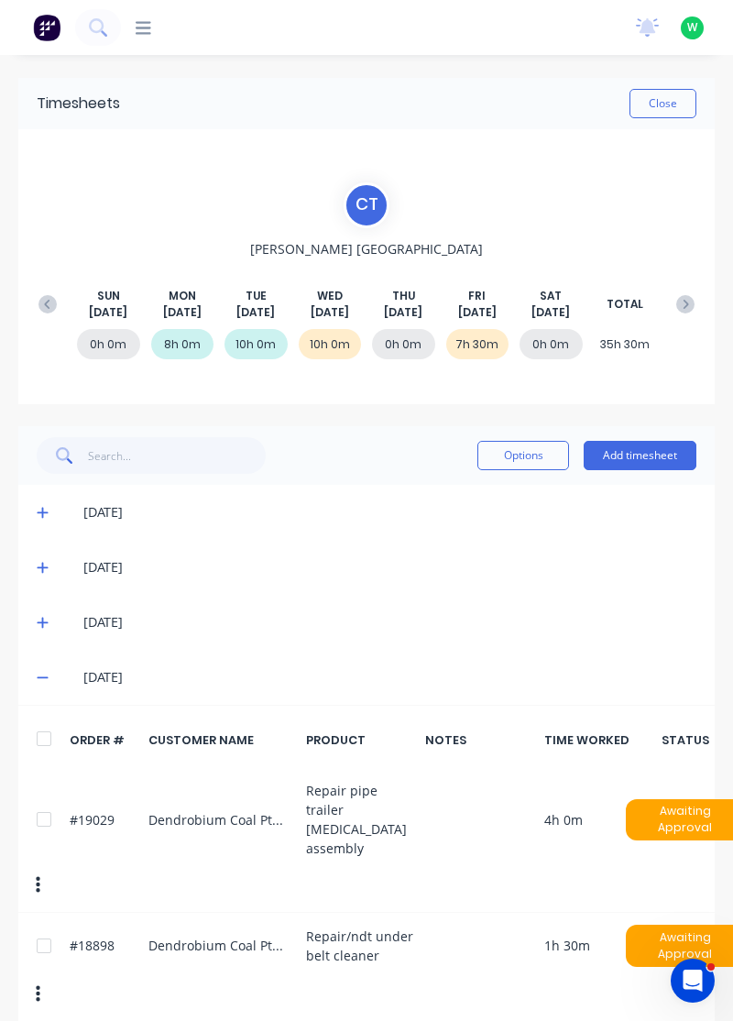
click at [650, 449] on button "Add timesheet" at bounding box center [640, 455] width 113 height 29
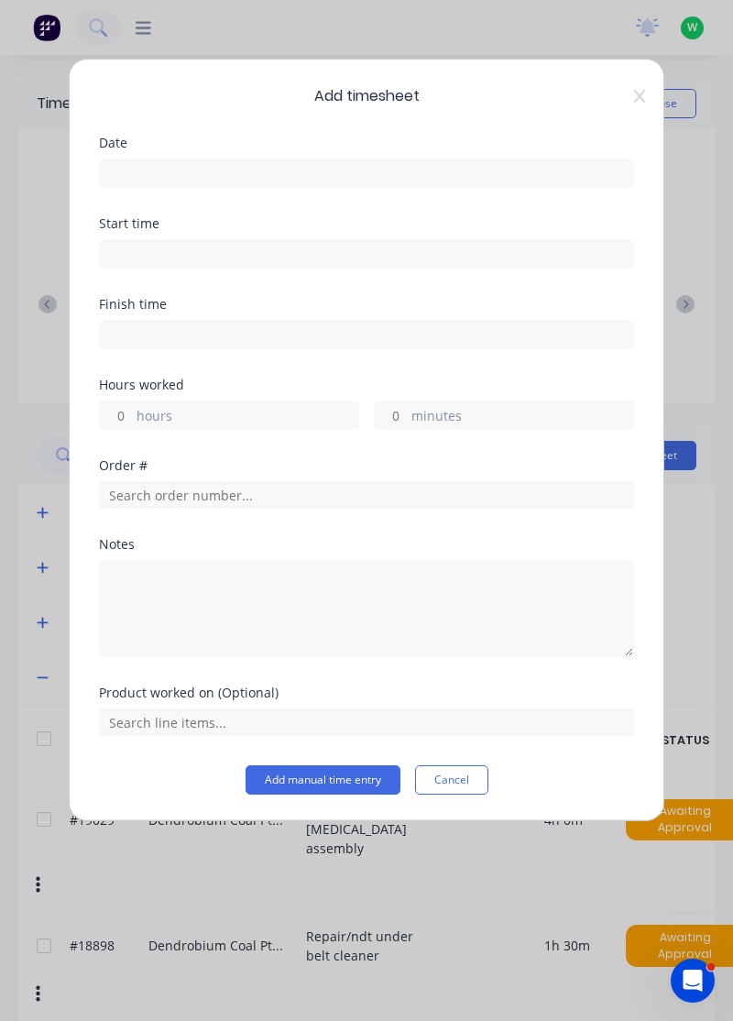
click at [152, 170] on input at bounding box center [366, 172] width 533 height 27
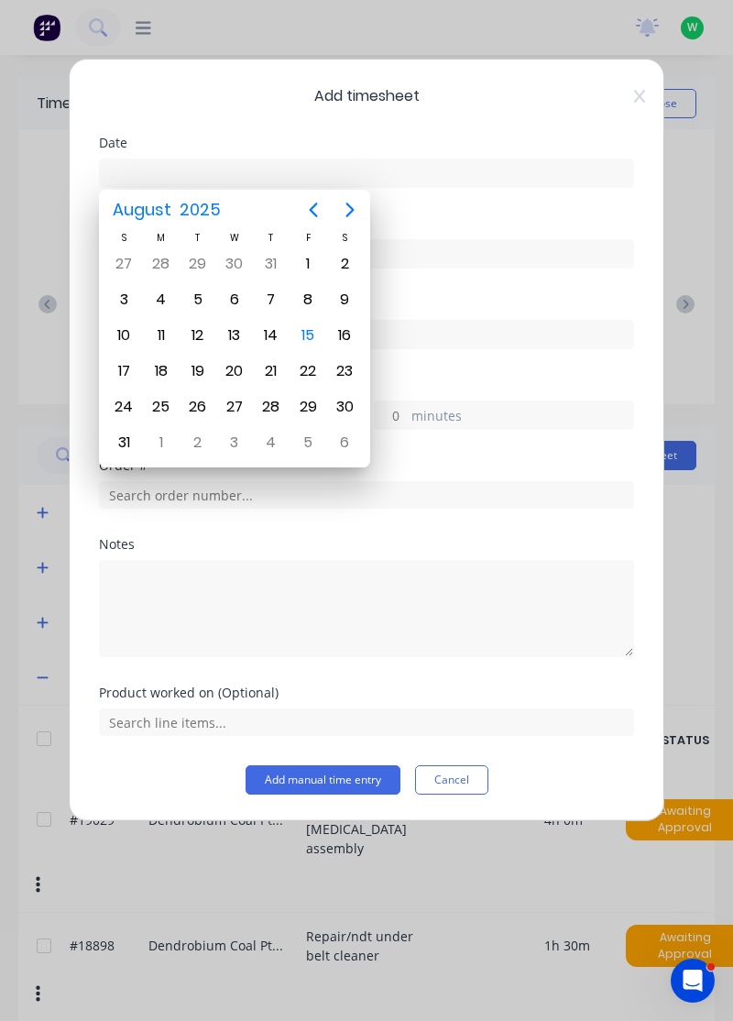
click at [300, 328] on div "15" at bounding box center [307, 335] width 27 height 27
type input "[DATE]"
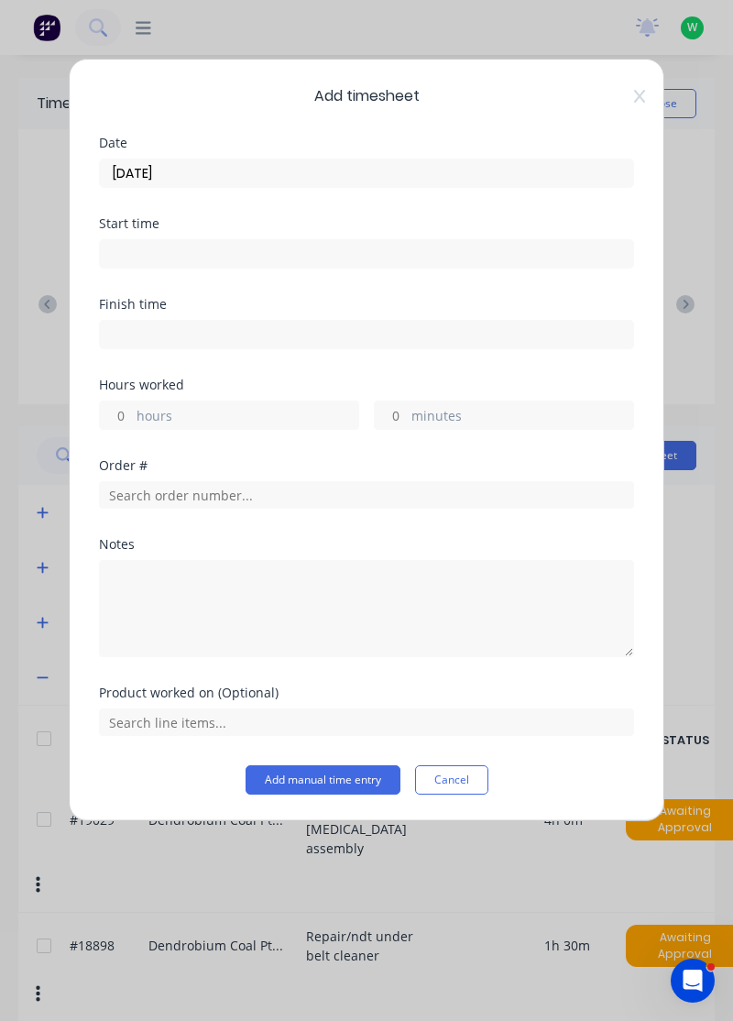
click at [125, 416] on input "hours" at bounding box center [116, 414] width 32 height 27
click at [389, 418] on input "minutes" at bounding box center [391, 414] width 32 height 27
type input "30"
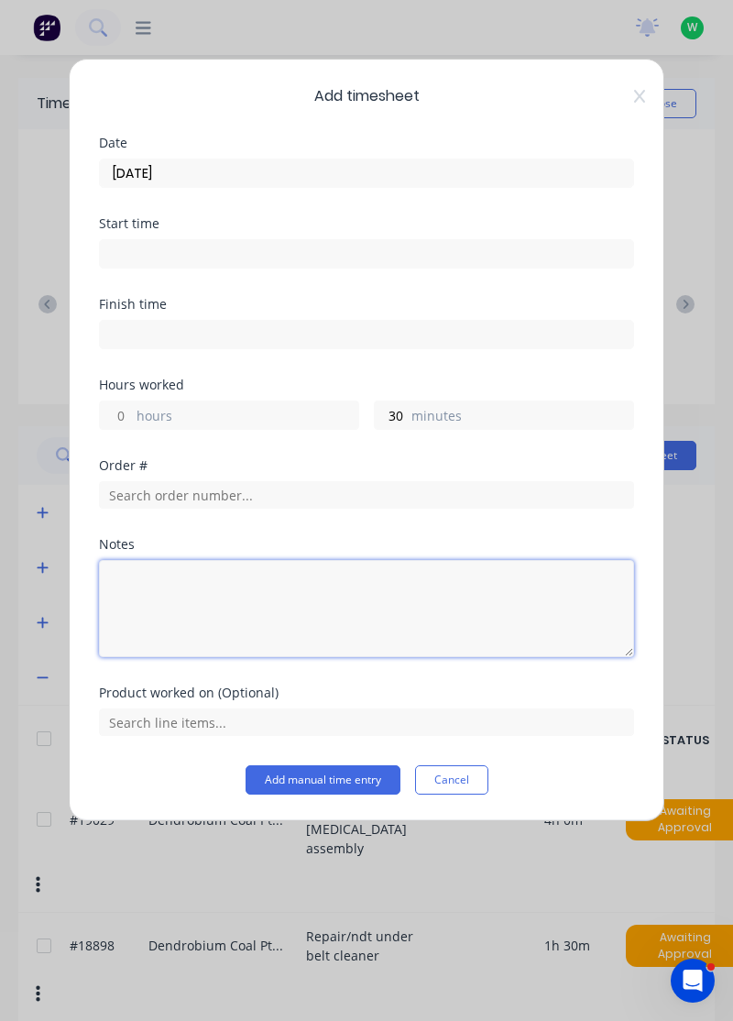
click at [180, 592] on textarea at bounding box center [366, 608] width 535 height 97
click at [348, 590] on textarea "Load plate on longways hydraulic" at bounding box center [366, 608] width 535 height 97
click at [246, 592] on textarea "Load plate on longways hydraulic" at bounding box center [366, 608] width 535 height 97
click at [320, 592] on textarea "Load plate on longwall hydraulic" at bounding box center [366, 608] width 535 height 97
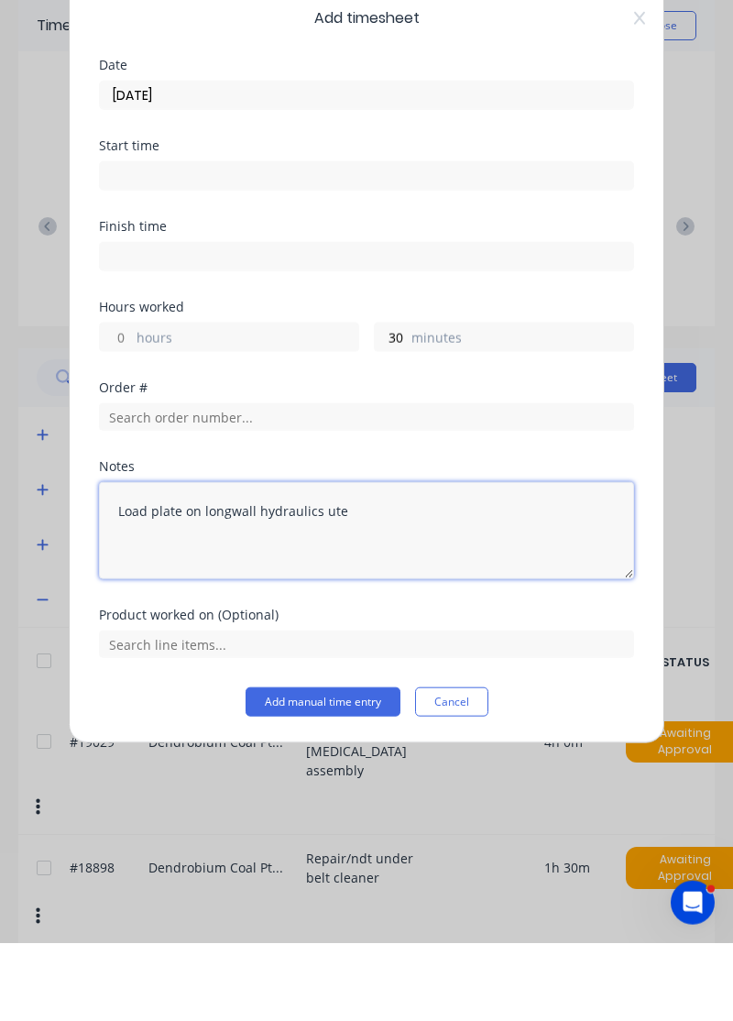
type textarea "Load plate on longwall hydraulics ute"
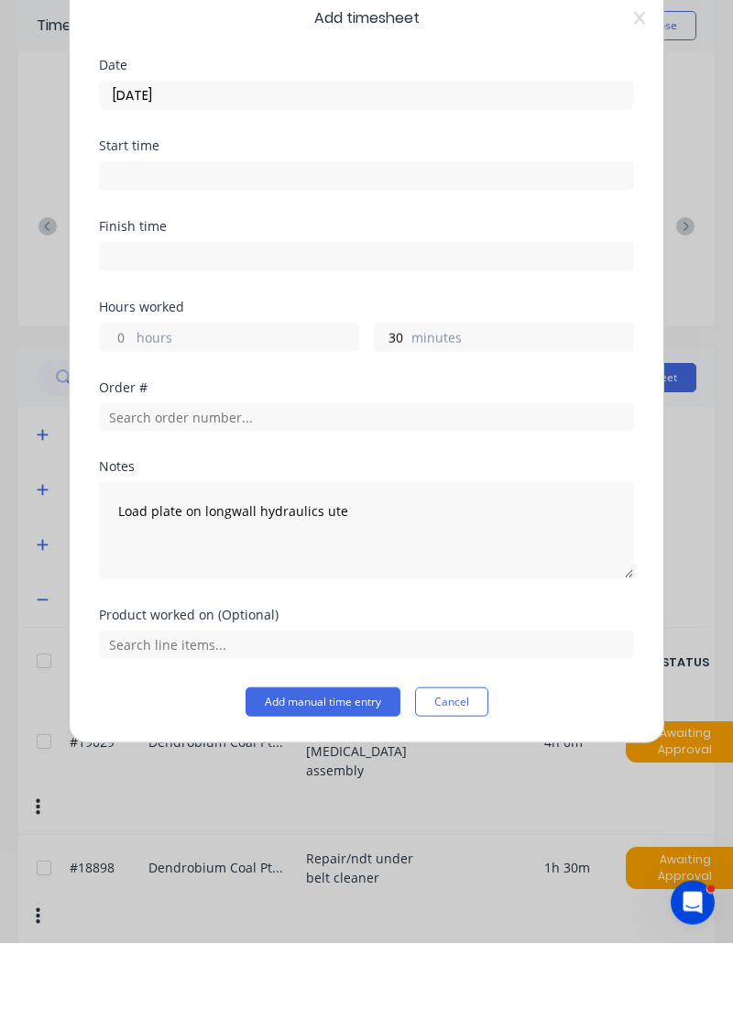
click at [340, 780] on button "Add manual time entry" at bounding box center [323, 779] width 155 height 29
